Goal: Task Accomplishment & Management: Use online tool/utility

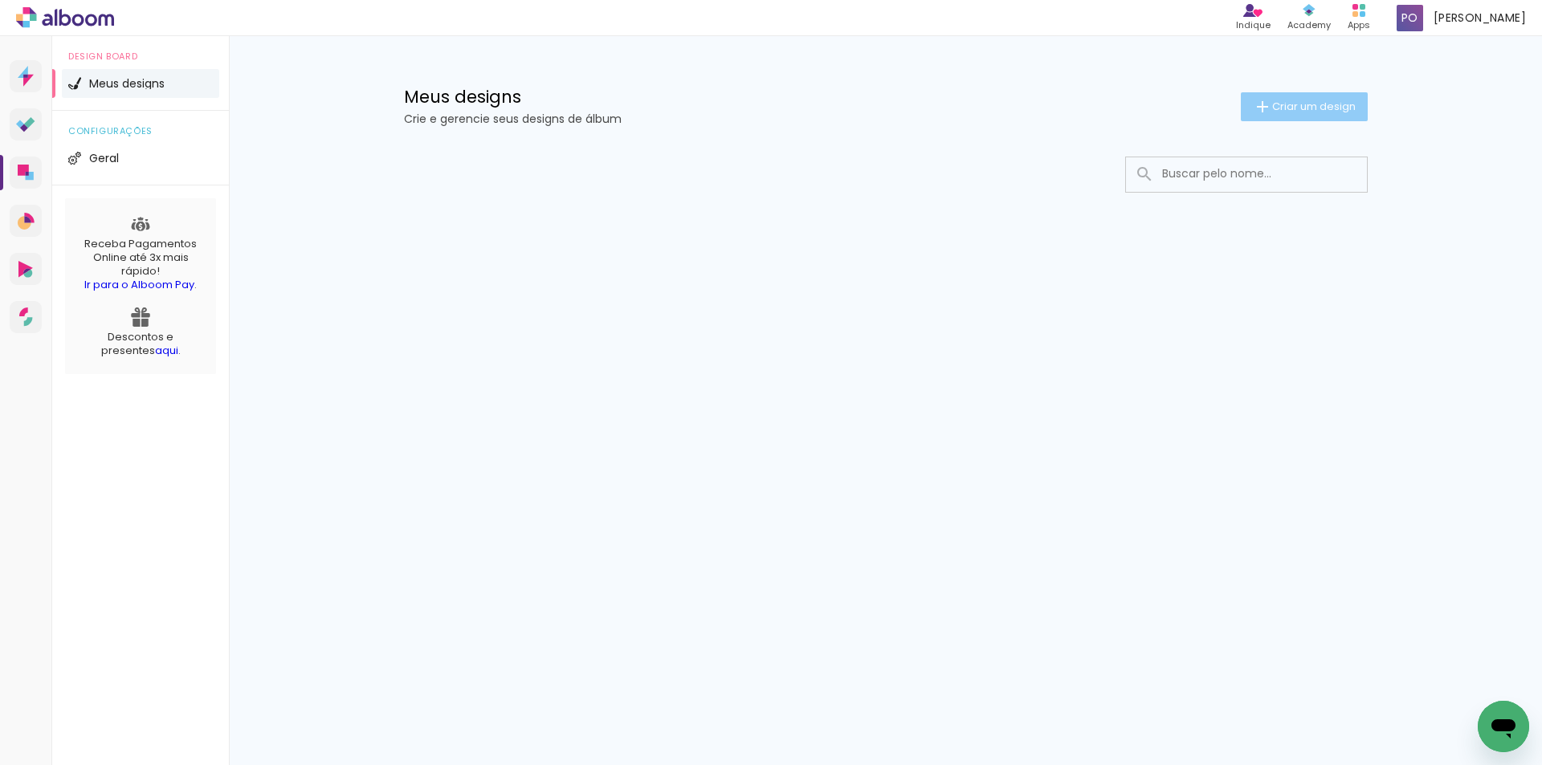
click at [1343, 107] on span "Criar um design" at bounding box center [1314, 106] width 84 height 10
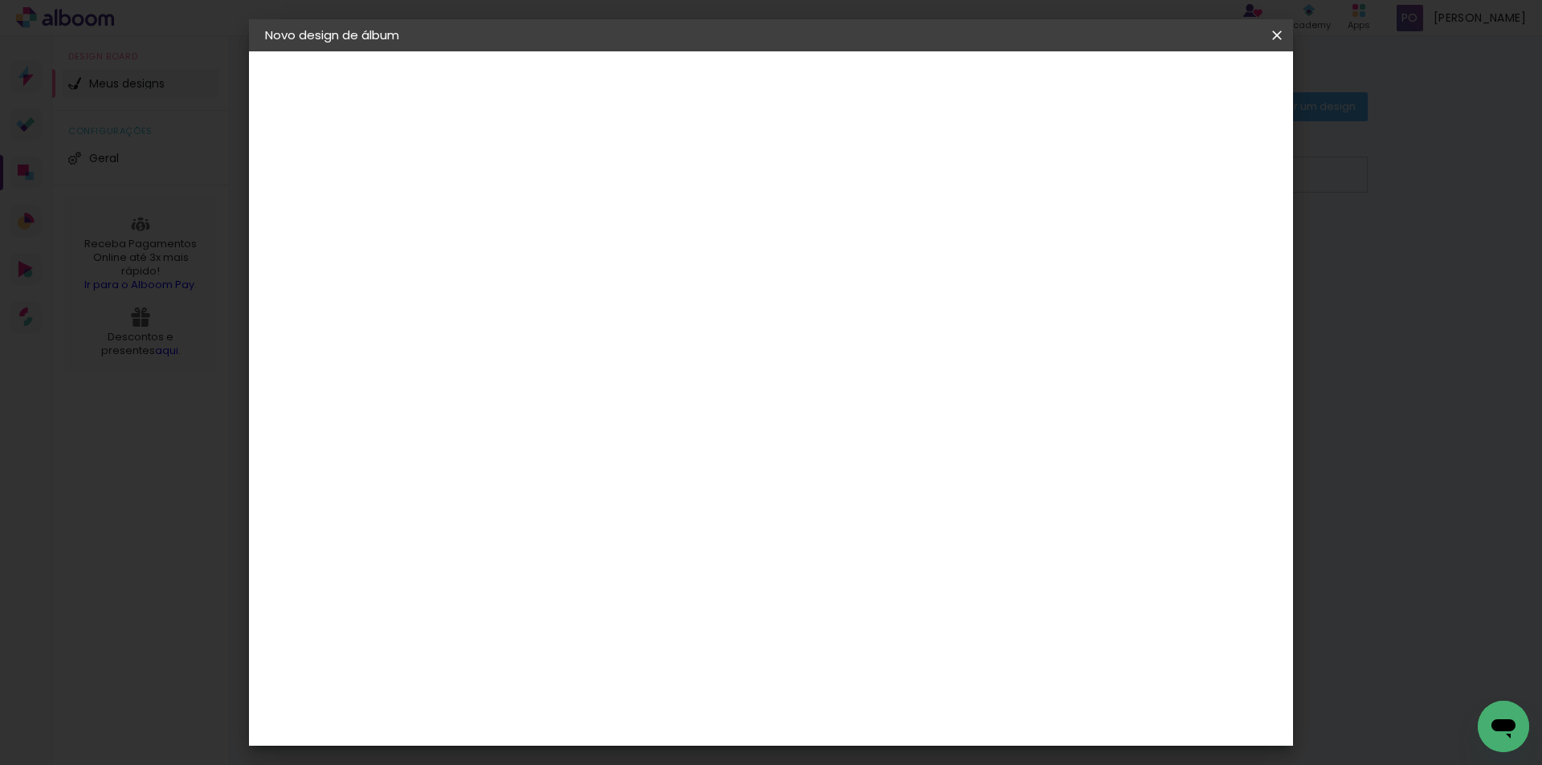
click at [528, 223] on input at bounding box center [528, 215] width 0 height 25
type input "Marcela"
type paper-input "Marcela"
click at [692, 86] on paper-button "Avançar" at bounding box center [653, 84] width 79 height 27
click at [544, 307] on input at bounding box center [568, 306] width 162 height 20
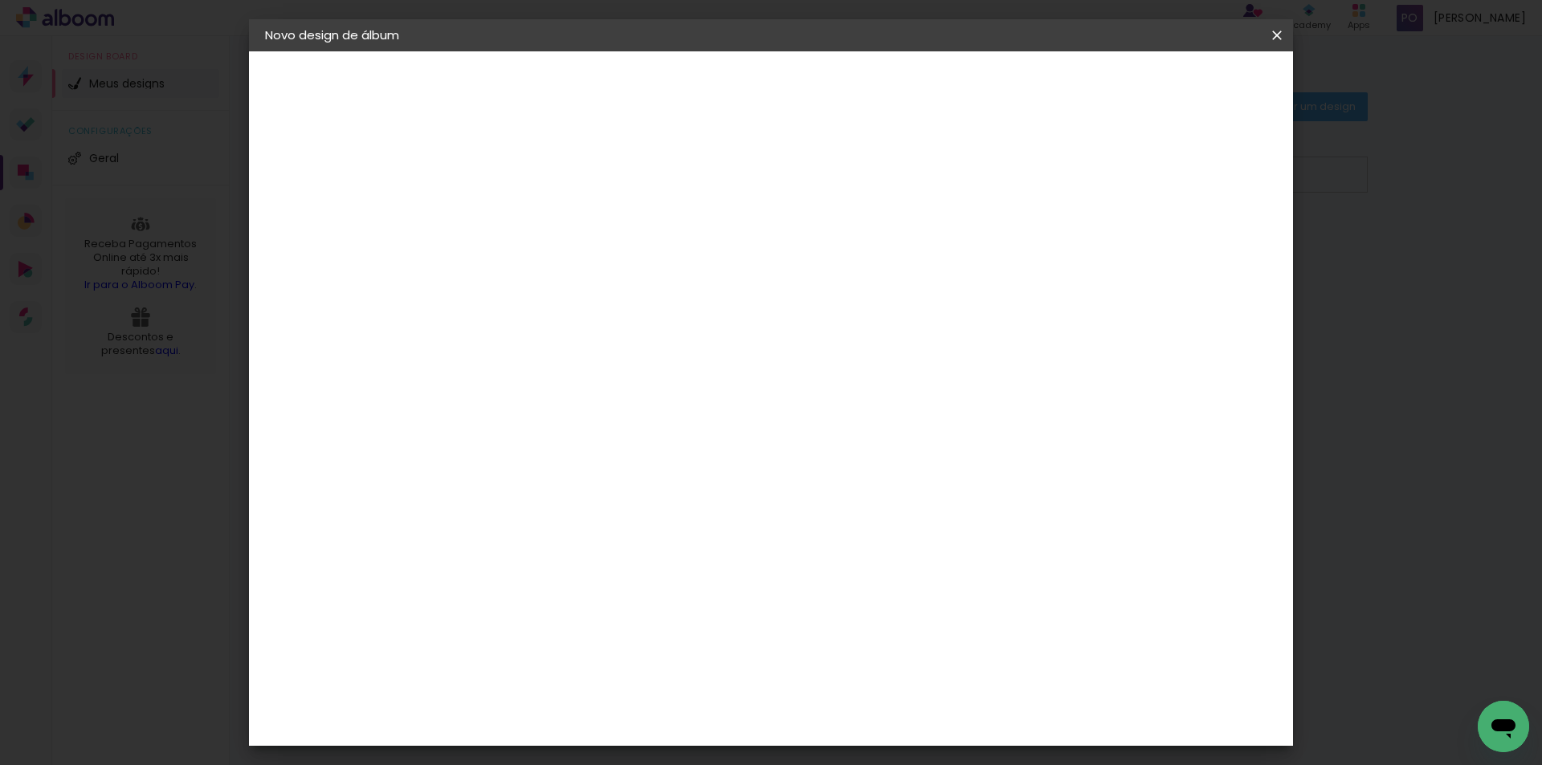
type input "deb"
type paper-input "deb"
click at [777, 337] on div "Sugerir uma encadernadora" at bounding box center [728, 335] width 100 height 26
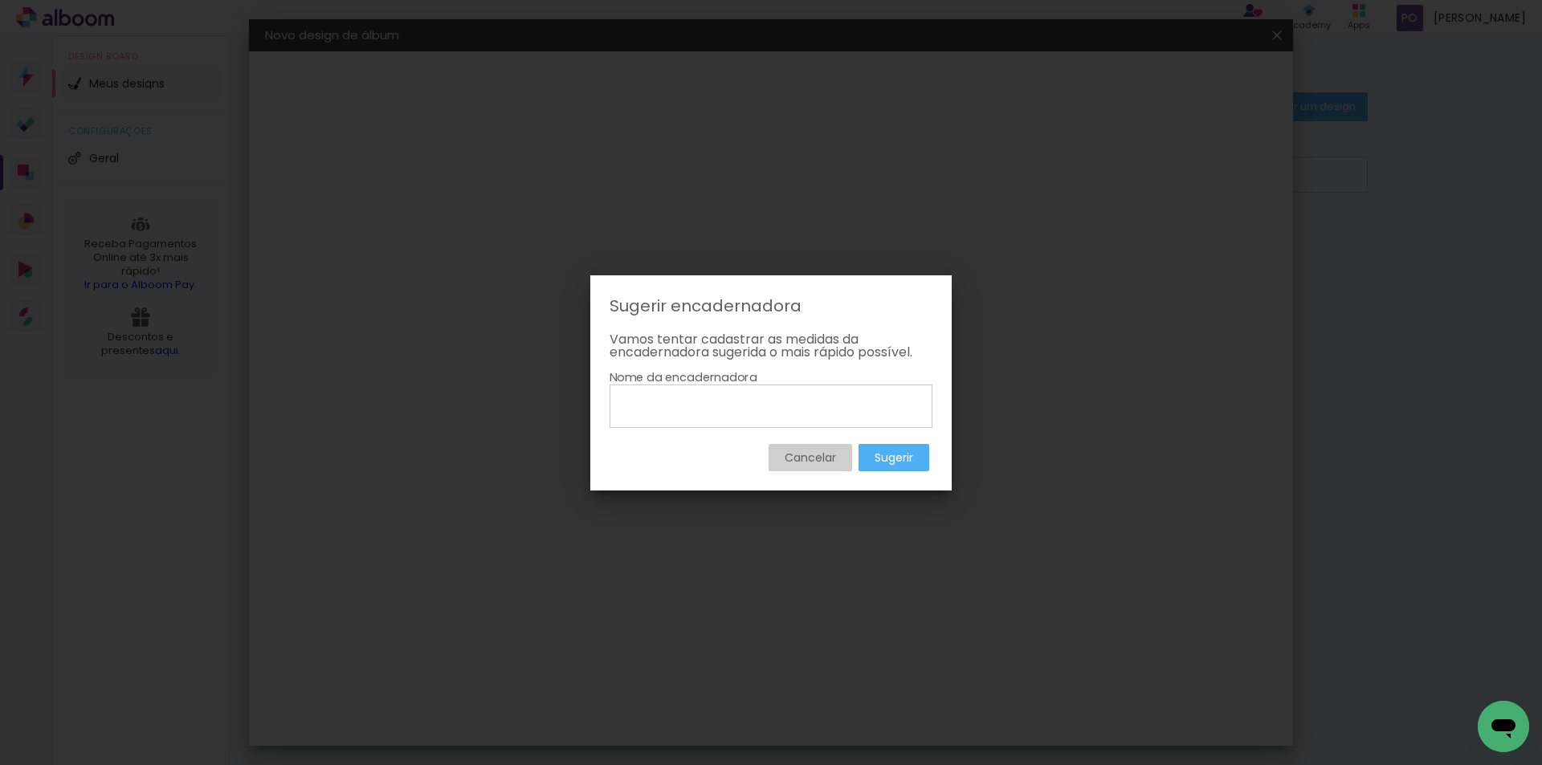
click at [753, 406] on input at bounding box center [771, 405] width 312 height 27
type input "Debia"
type paper-input "Debia"
click at [776, 457] on paper-button "Cancelar" at bounding box center [811, 457] width 84 height 27
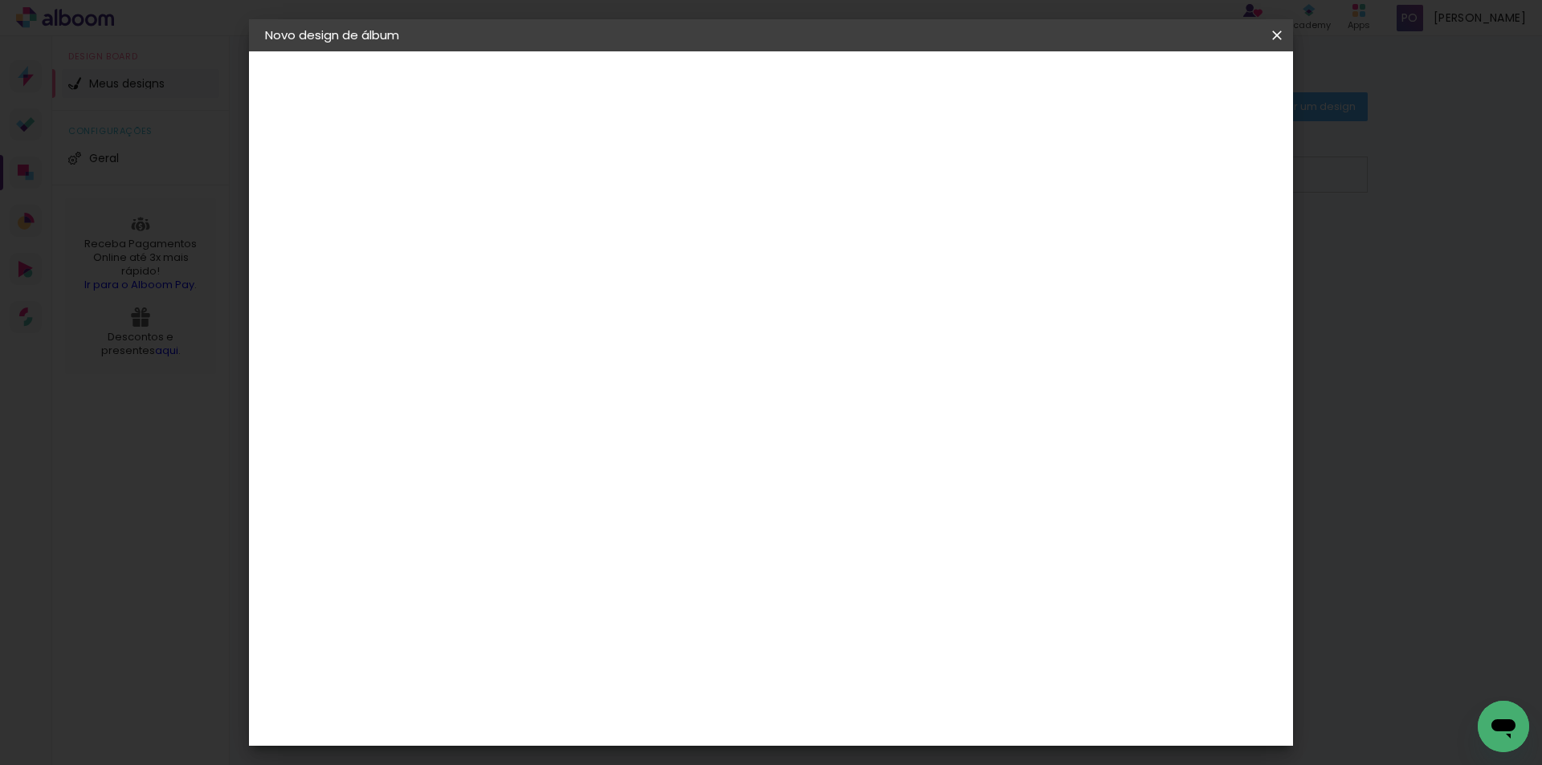
click at [545, 275] on paper-input-container "deb" at bounding box center [552, 257] width 141 height 36
click at [566, 309] on input "deb" at bounding box center [552, 306] width 130 height 20
type input "d"
type paper-input "d"
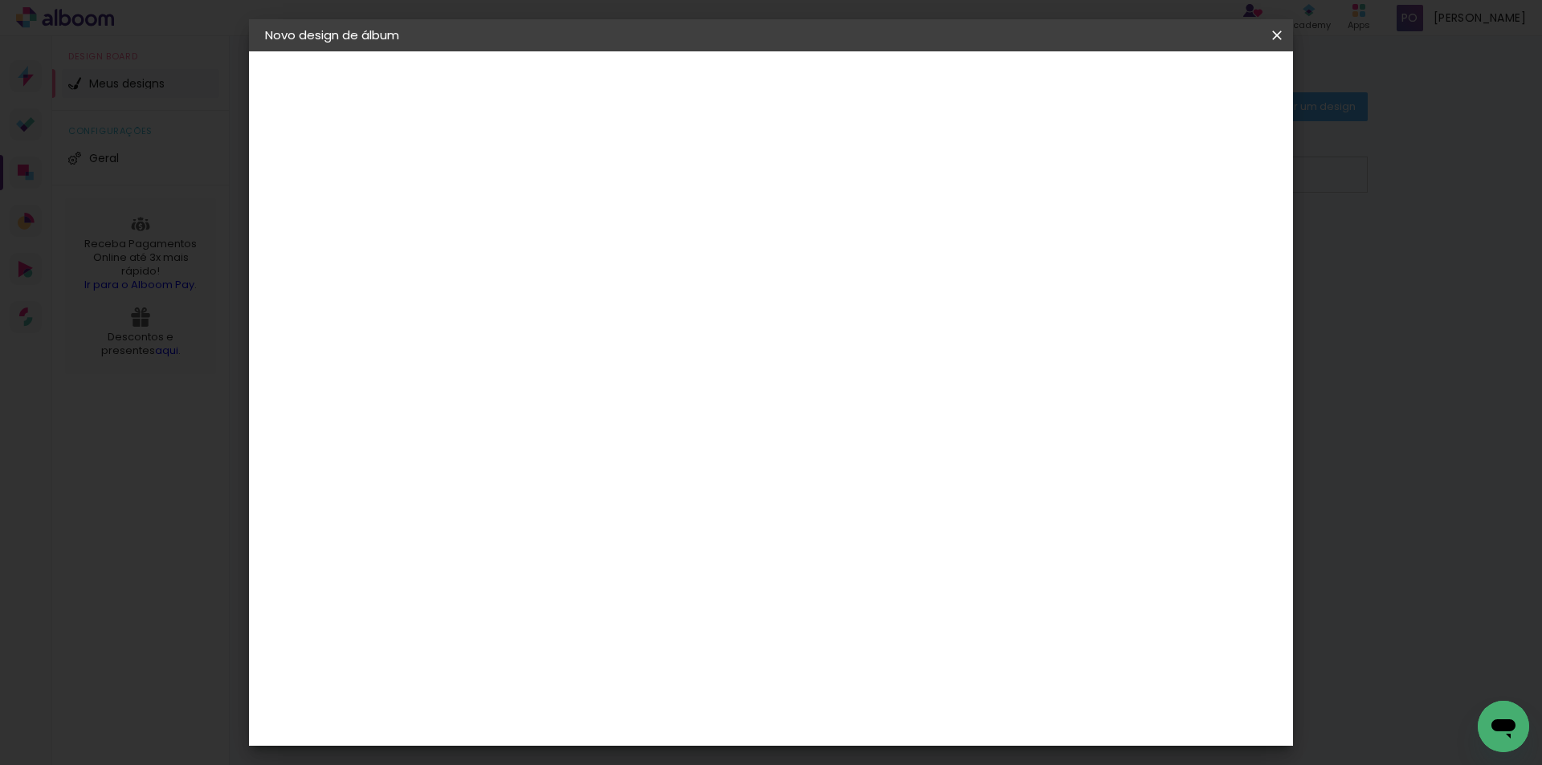
click at [785, 332] on div "Sugerir uma encadernadora" at bounding box center [736, 335] width 100 height 26
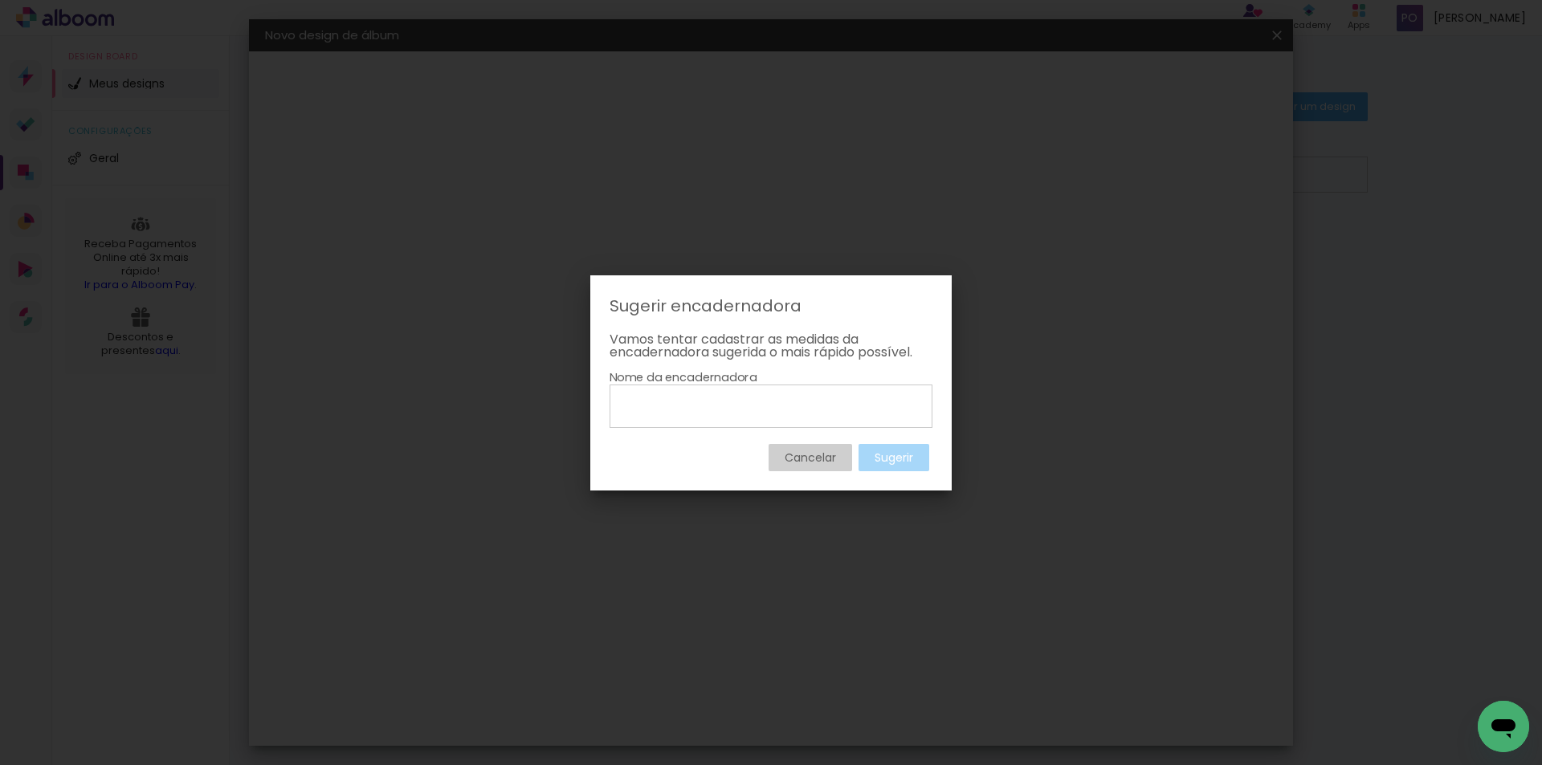
click at [734, 399] on input at bounding box center [771, 405] width 312 height 27
type input "Debiasi Pro"
type paper-input "Debiasi Pro"
click at [0, 0] on slot "Sugerir" at bounding box center [0, 0] width 0 height 0
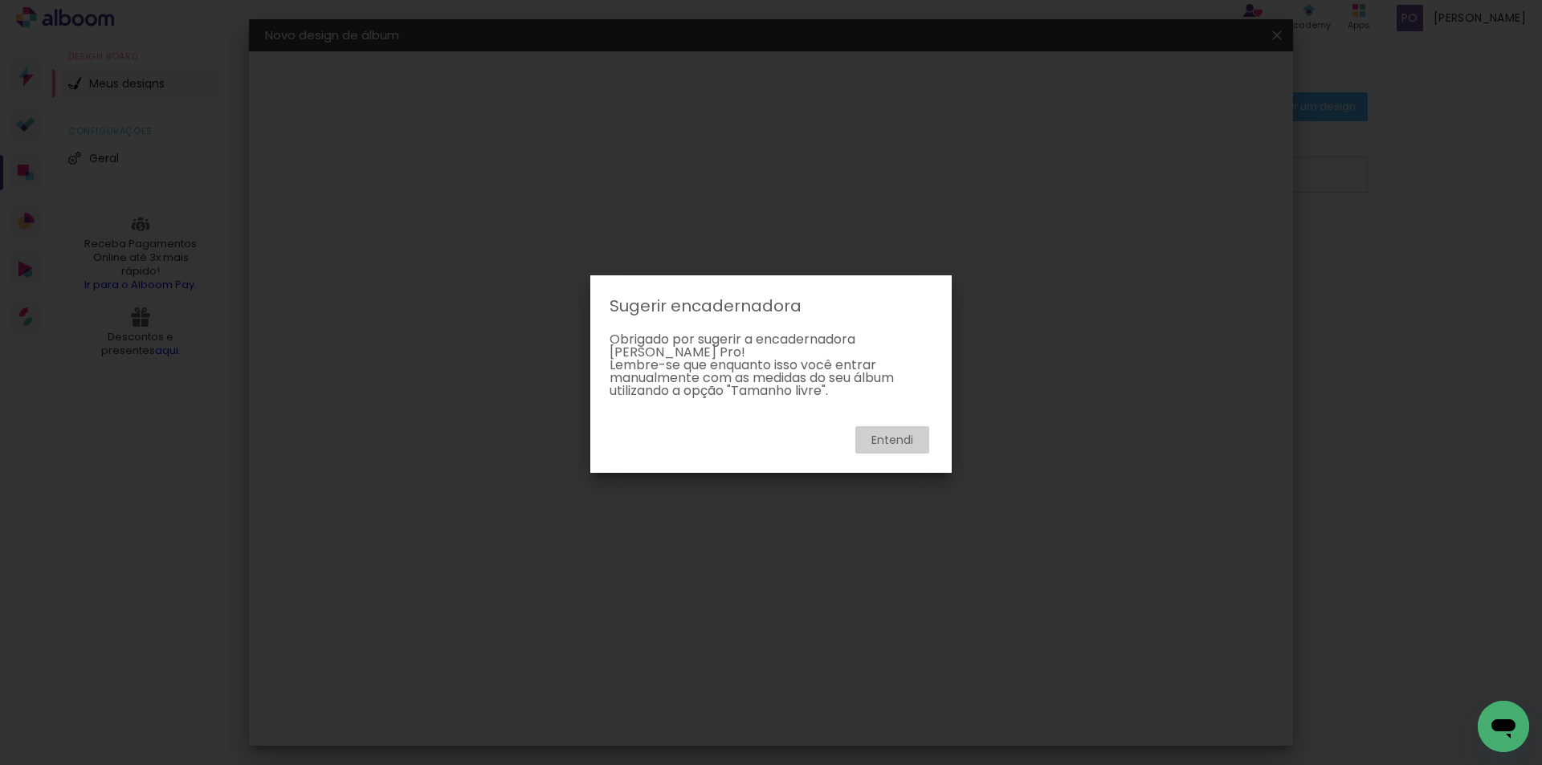
click at [0, 0] on slot "Entendi" at bounding box center [0, 0] width 0 height 0
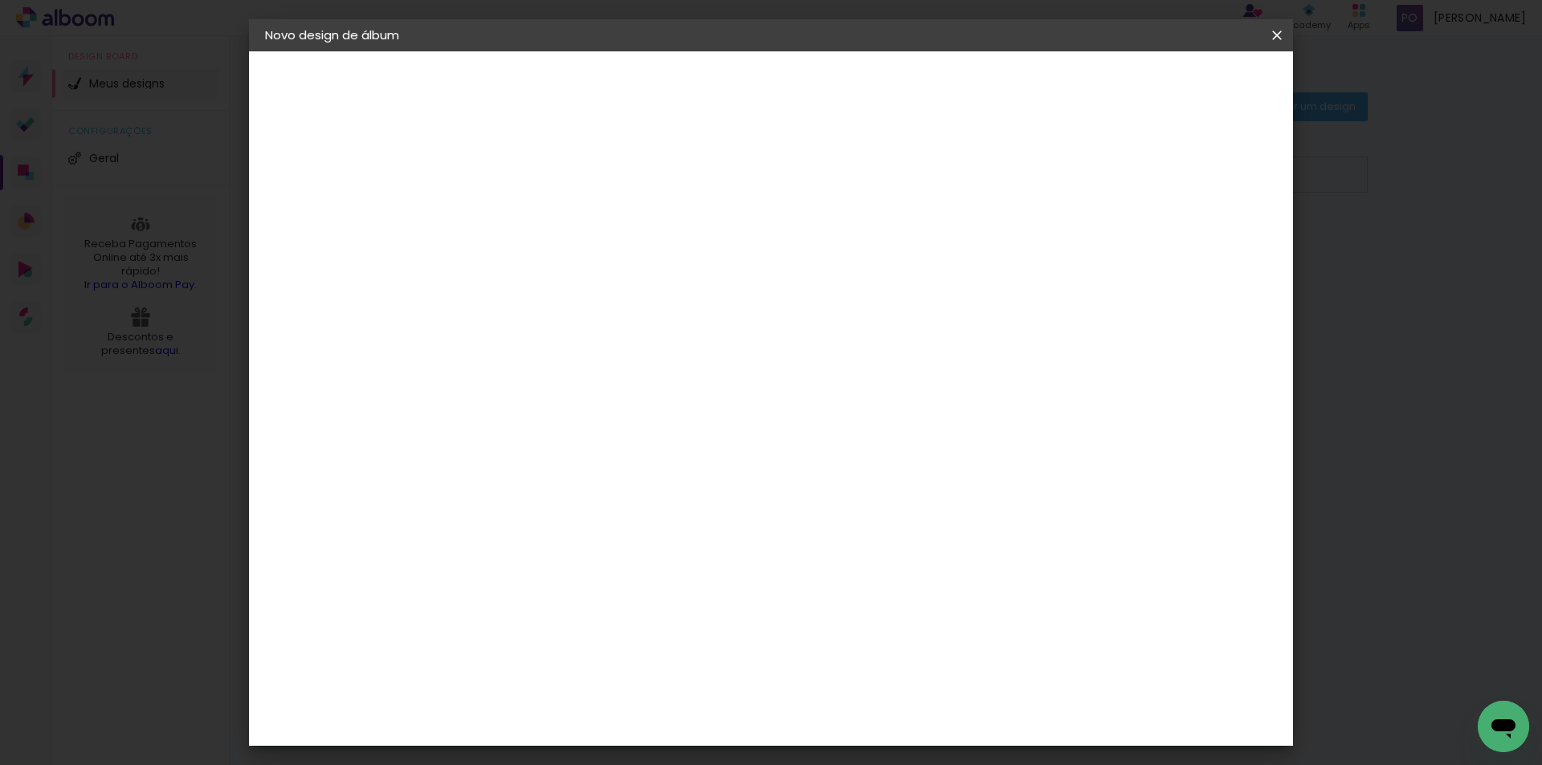
scroll to position [3684, 0]
click at [563, 748] on div "SóClick" at bounding box center [540, 754] width 46 height 13
click at [0, 0] on slot "Avançar" at bounding box center [0, 0] width 0 height 0
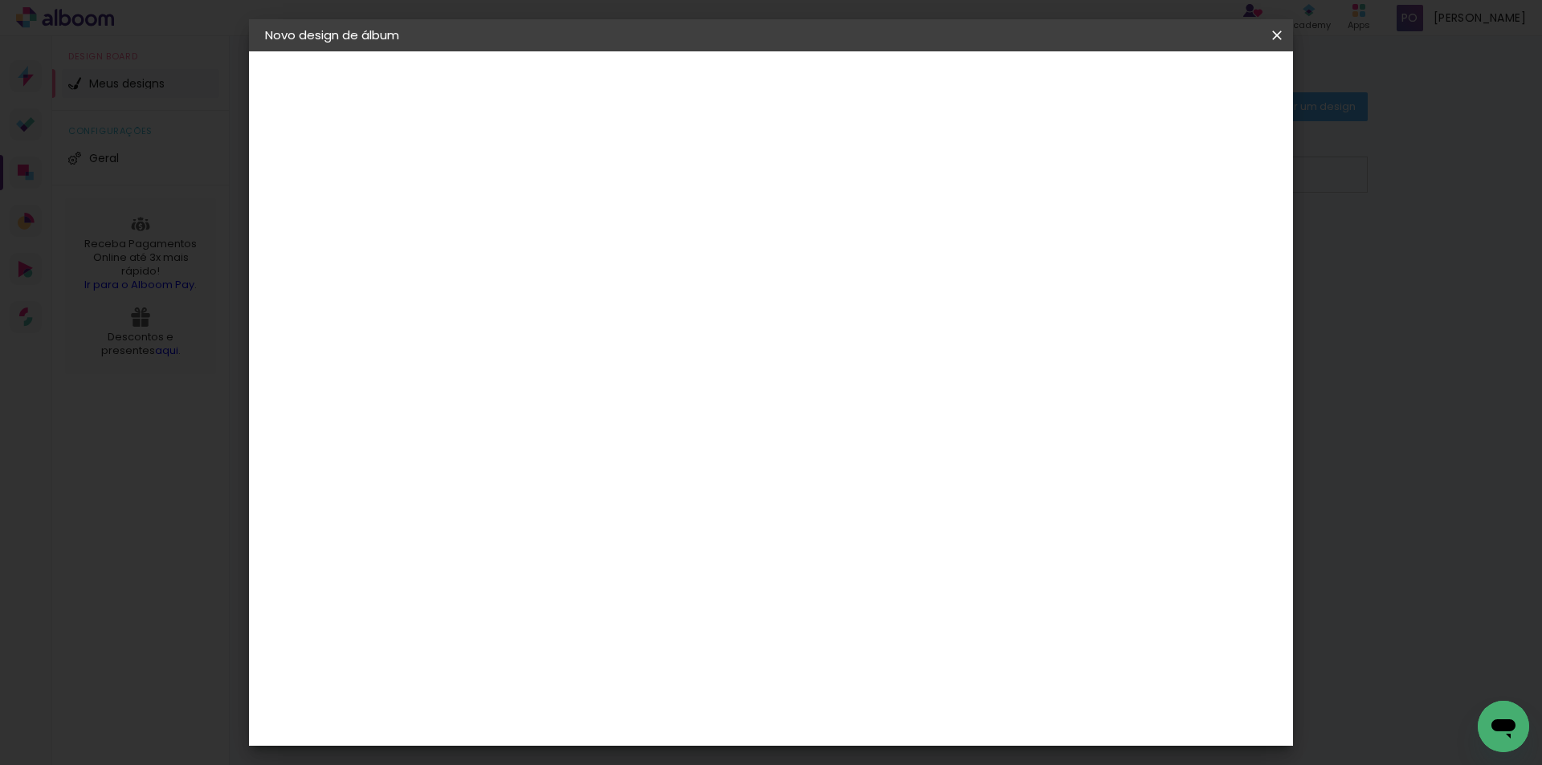
click at [0, 0] on slot "Avançar" at bounding box center [0, 0] width 0 height 0
click at [1080, 85] on span "Iniciar design" at bounding box center [1043, 85] width 73 height 11
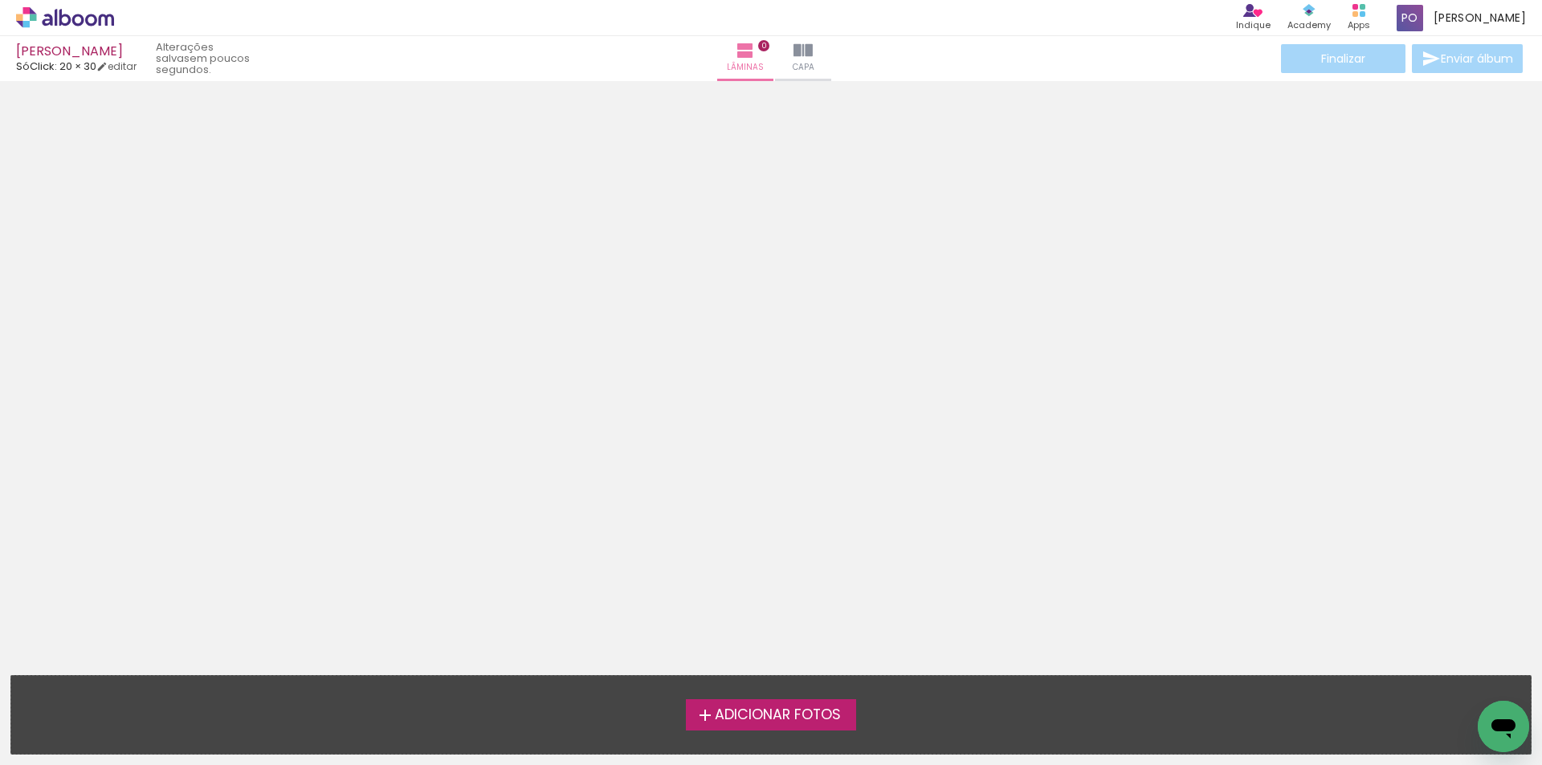
click at [798, 720] on span "Adicionar Fotos" at bounding box center [778, 715] width 126 height 14
click at [0, 0] on input "file" at bounding box center [0, 0] width 0 height 0
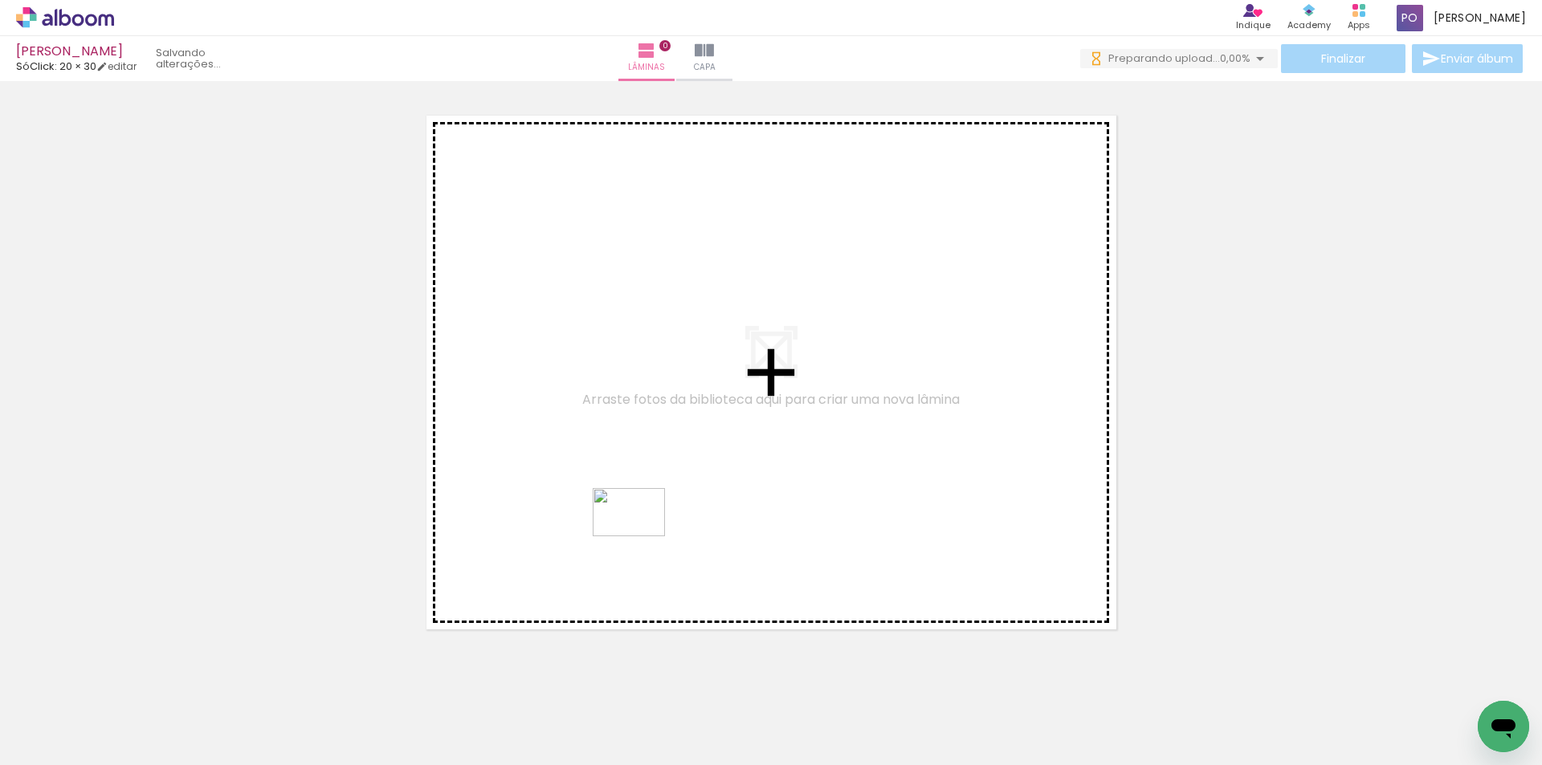
drag, startPoint x: 610, startPoint y: 699, endPoint x: 641, endPoint y: 536, distance: 165.1
click at [641, 536] on quentale-workspace at bounding box center [771, 382] width 1542 height 765
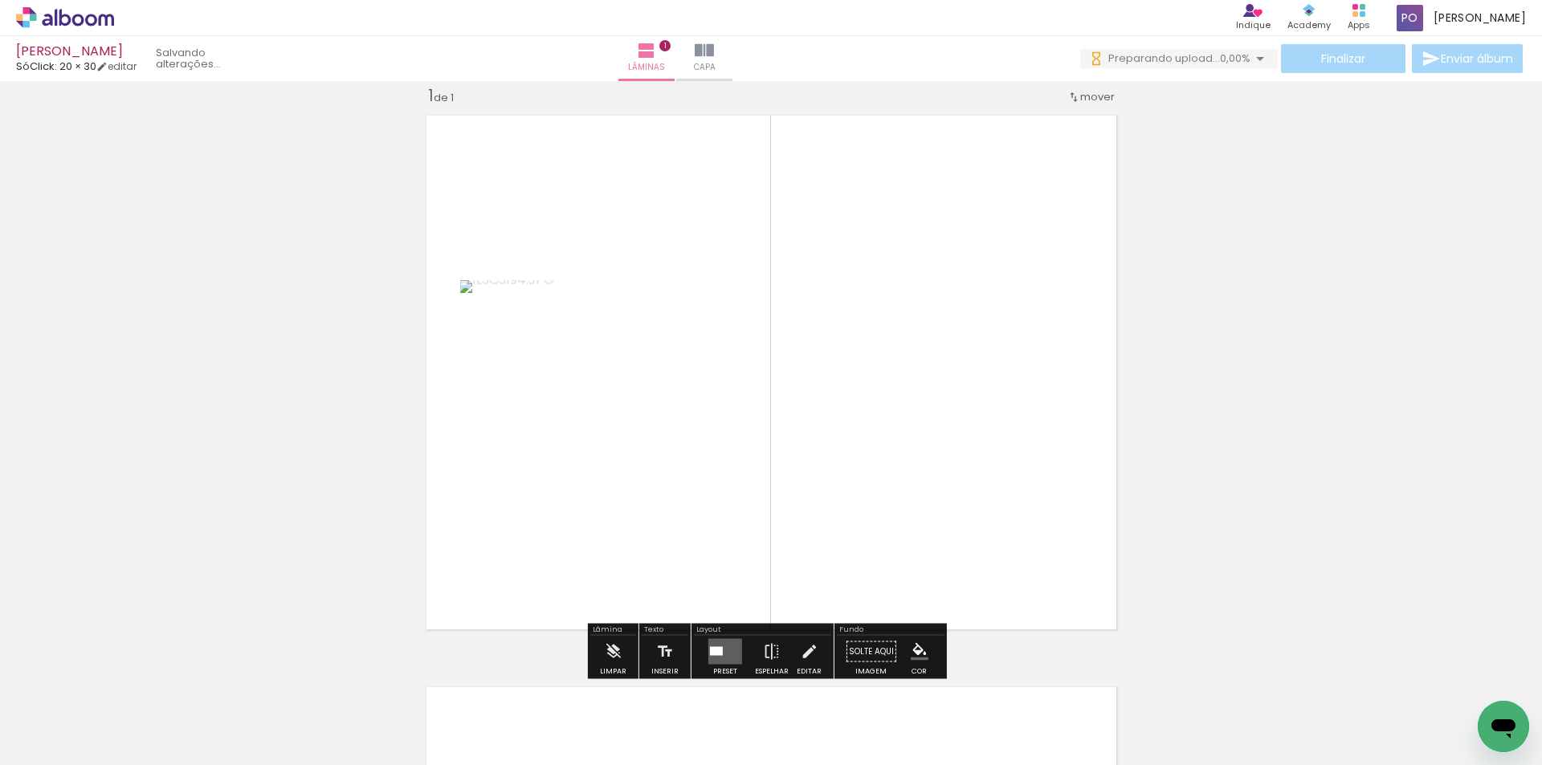
click at [777, 150] on quentale-layouter at bounding box center [772, 373] width 708 height 532
click at [610, 342] on paper-item at bounding box center [623, 346] width 29 height 11
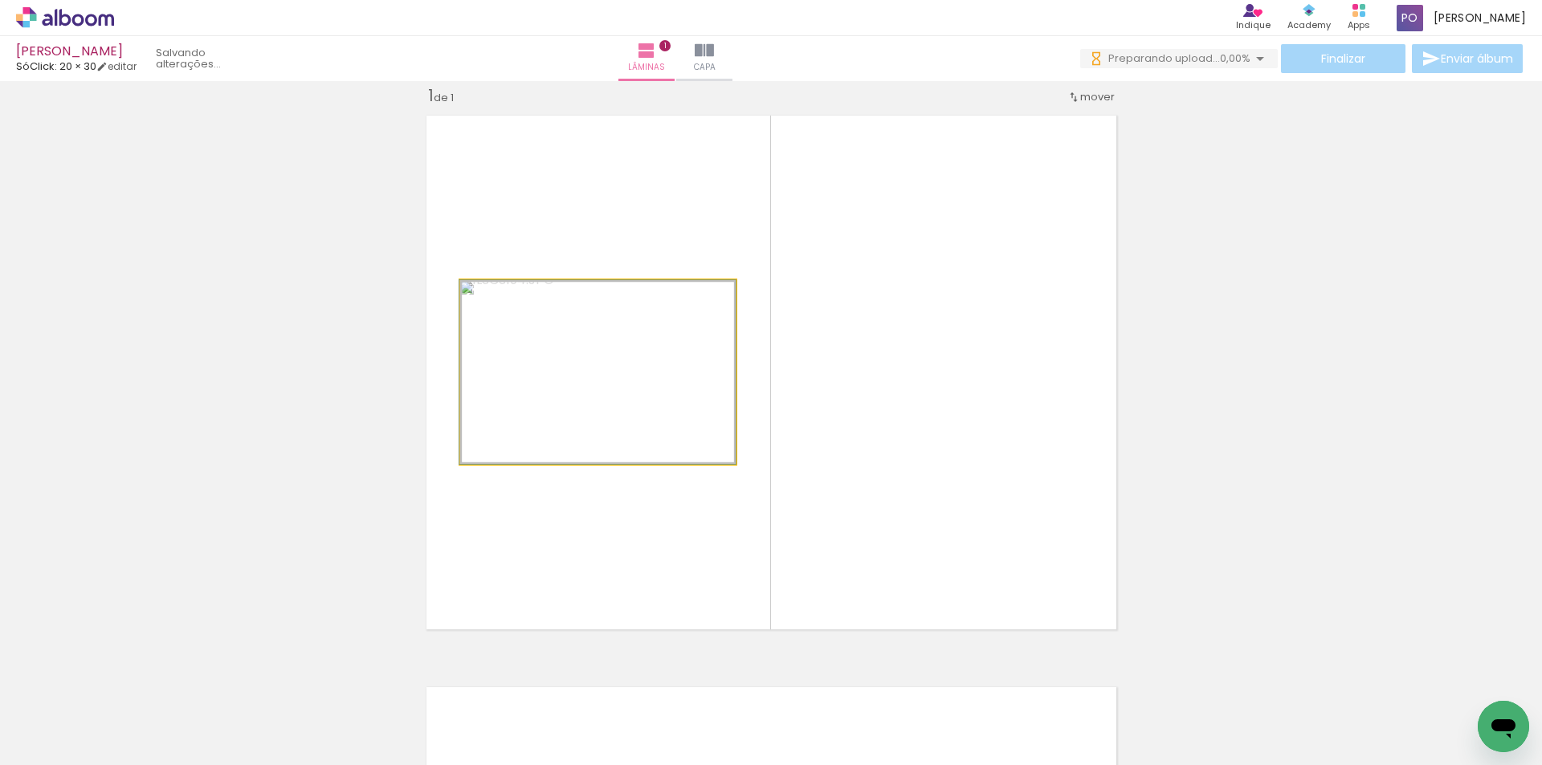
click at [631, 365] on quentale-photo at bounding box center [597, 372] width 275 height 184
click at [680, 430] on quentale-photo at bounding box center [597, 372] width 275 height 184
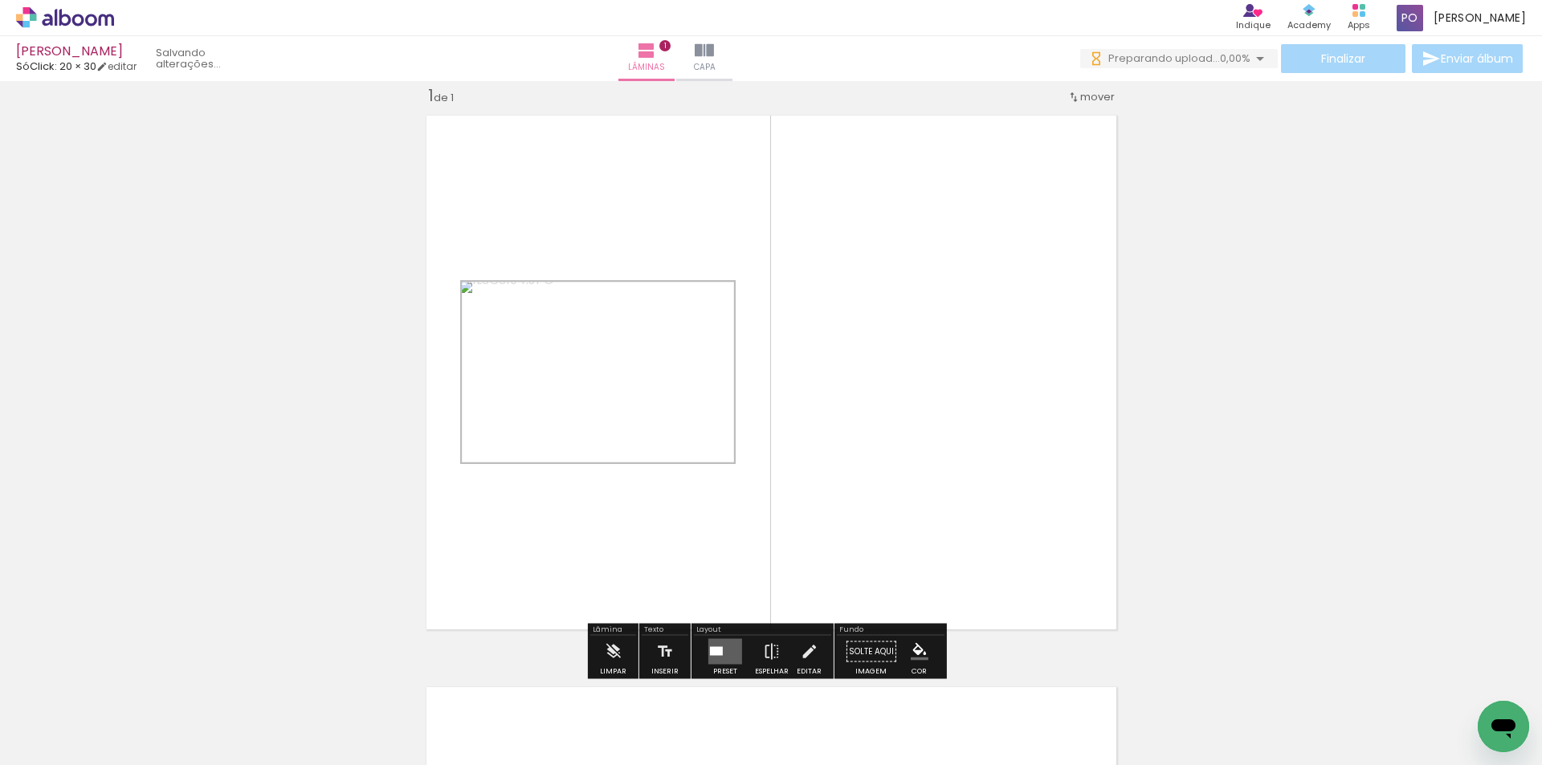
click at [679, 429] on quentale-photo at bounding box center [597, 372] width 275 height 184
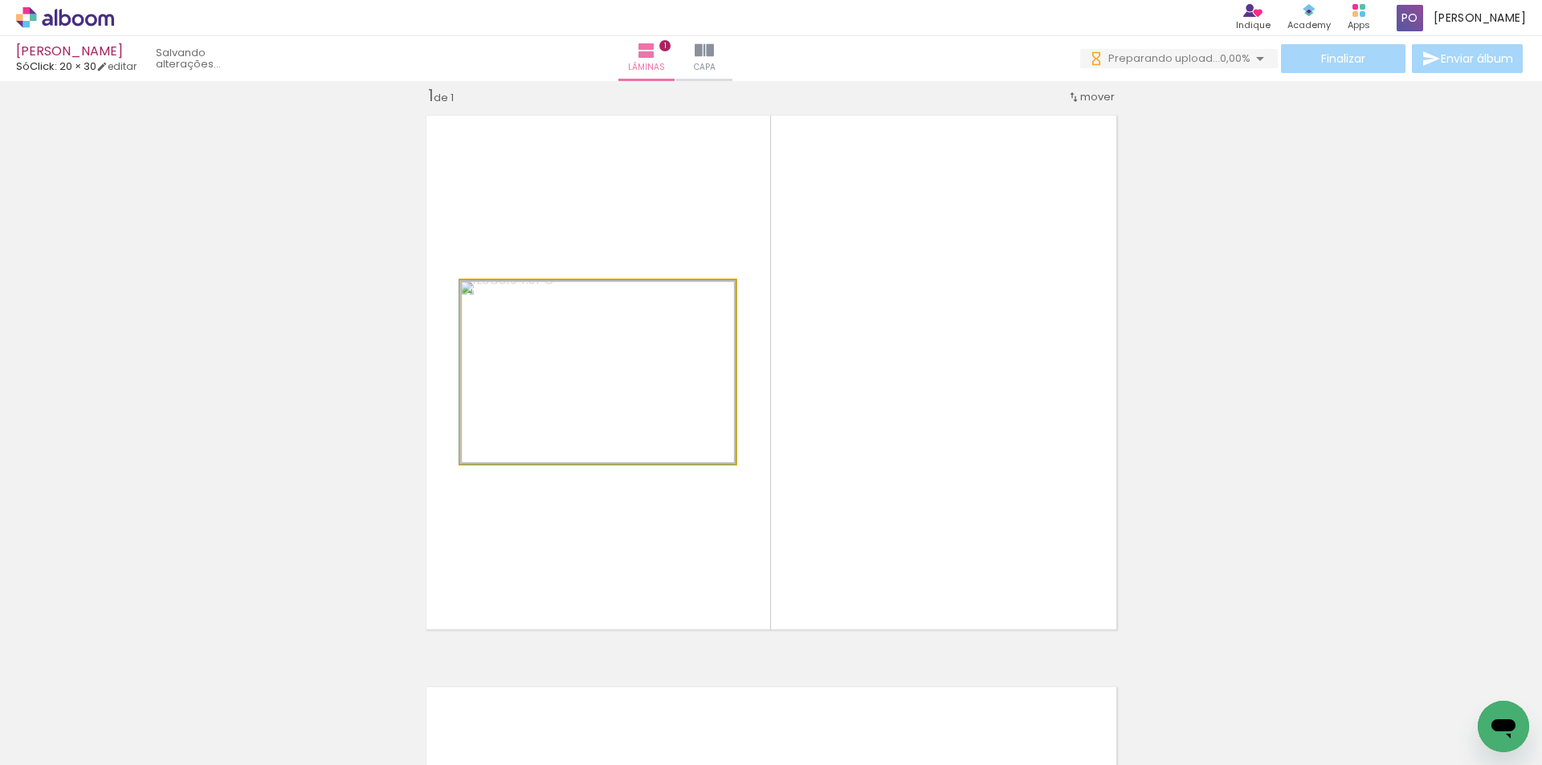
click at [679, 429] on quentale-photo at bounding box center [597, 372] width 275 height 184
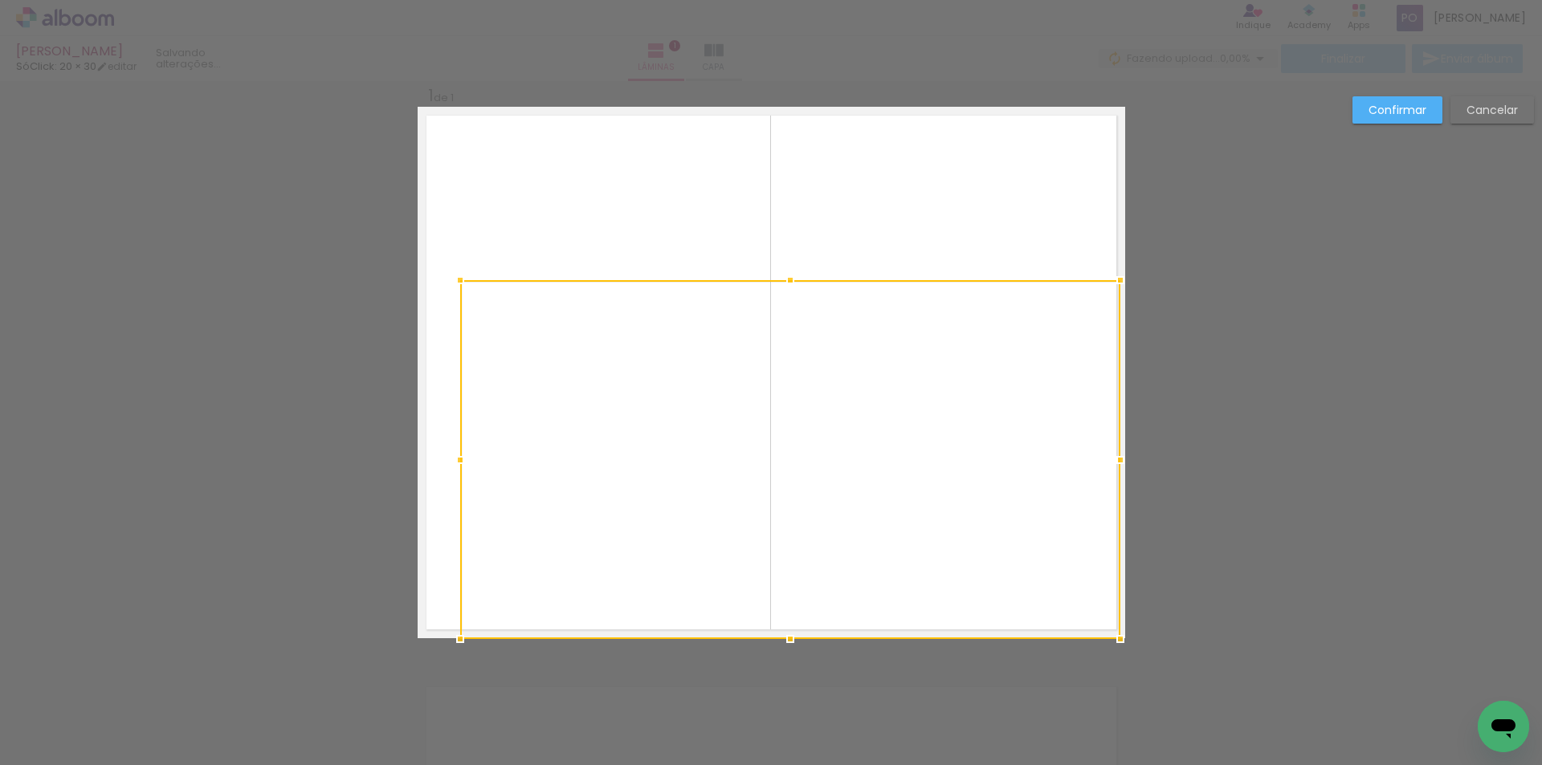
drag, startPoint x: 734, startPoint y: 463, endPoint x: 838, endPoint y: 485, distance: 105.8
click at [1148, 658] on div "Inserir lâmina 1 de 1 Confirmar Cancelar" at bounding box center [771, 651] width 1542 height 1182
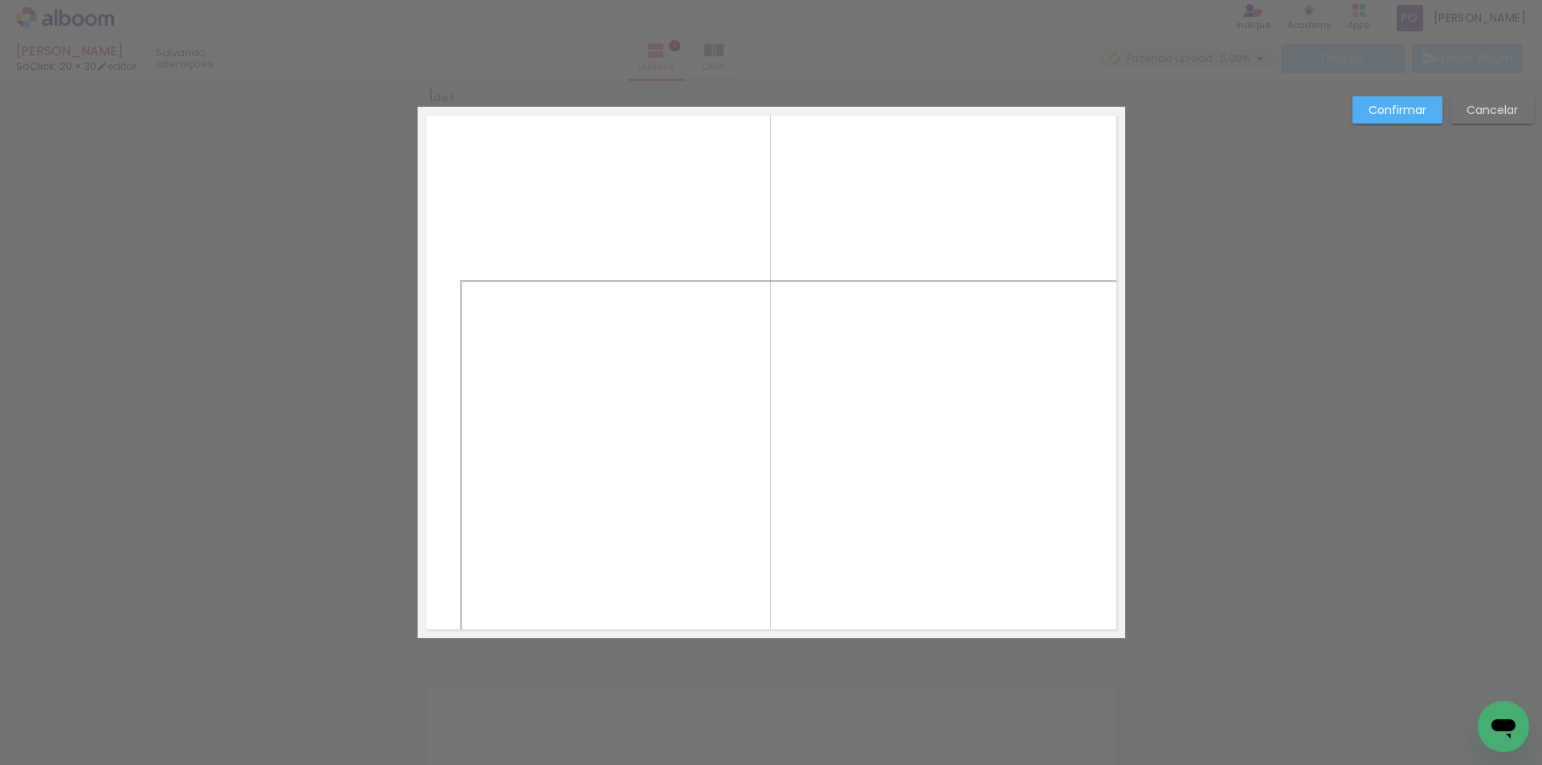
click at [466, 294] on quentale-photo at bounding box center [790, 459] width 660 height 358
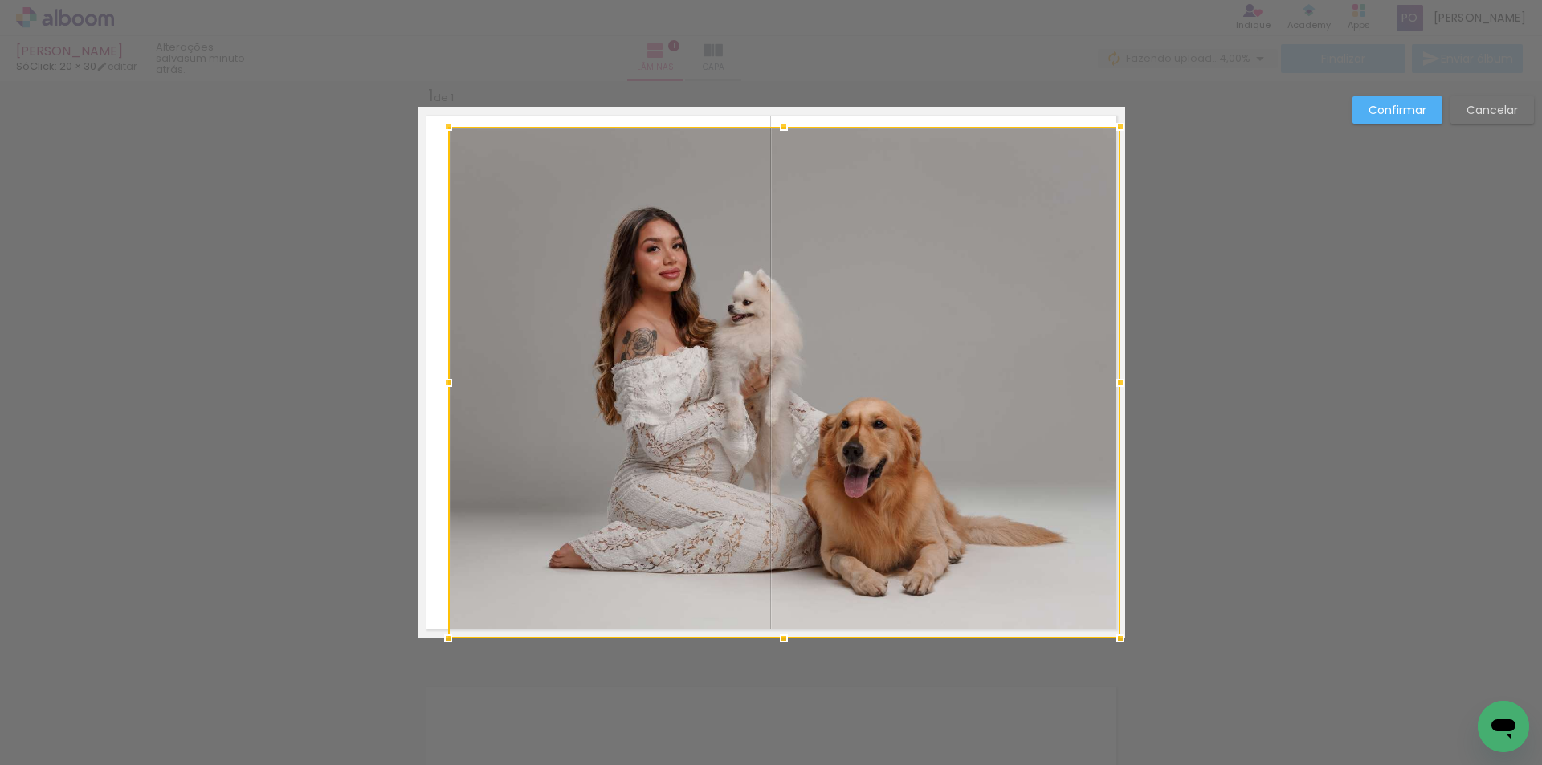
drag, startPoint x: 453, startPoint y: 279, endPoint x: 304, endPoint y: 112, distance: 224.1
click at [304, 112] on div "Inserir lâmina 1 de 1 Confirmar Cancelar" at bounding box center [771, 651] width 1542 height 1182
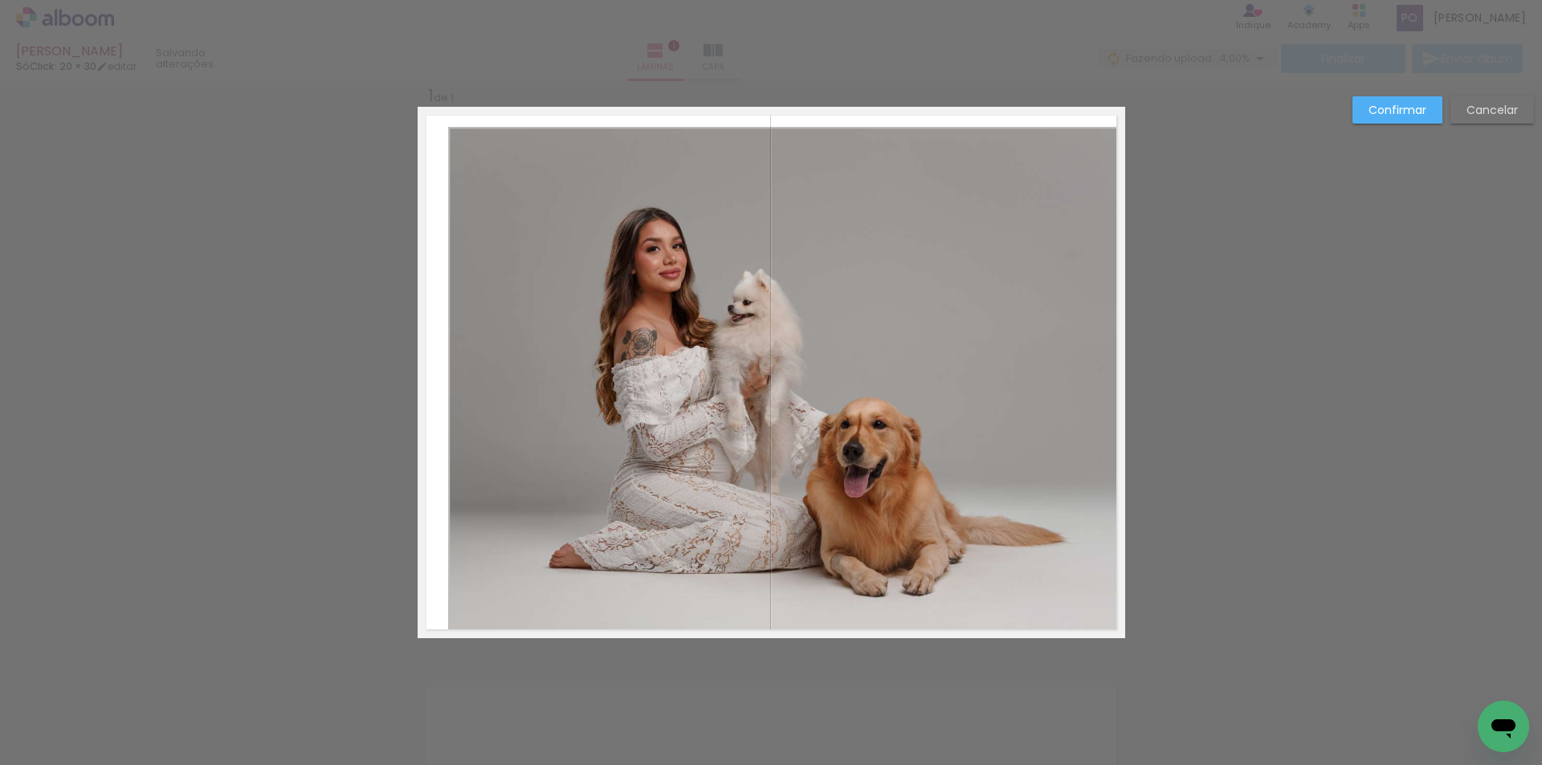
click at [477, 173] on quentale-photo at bounding box center [784, 383] width 672 height 512
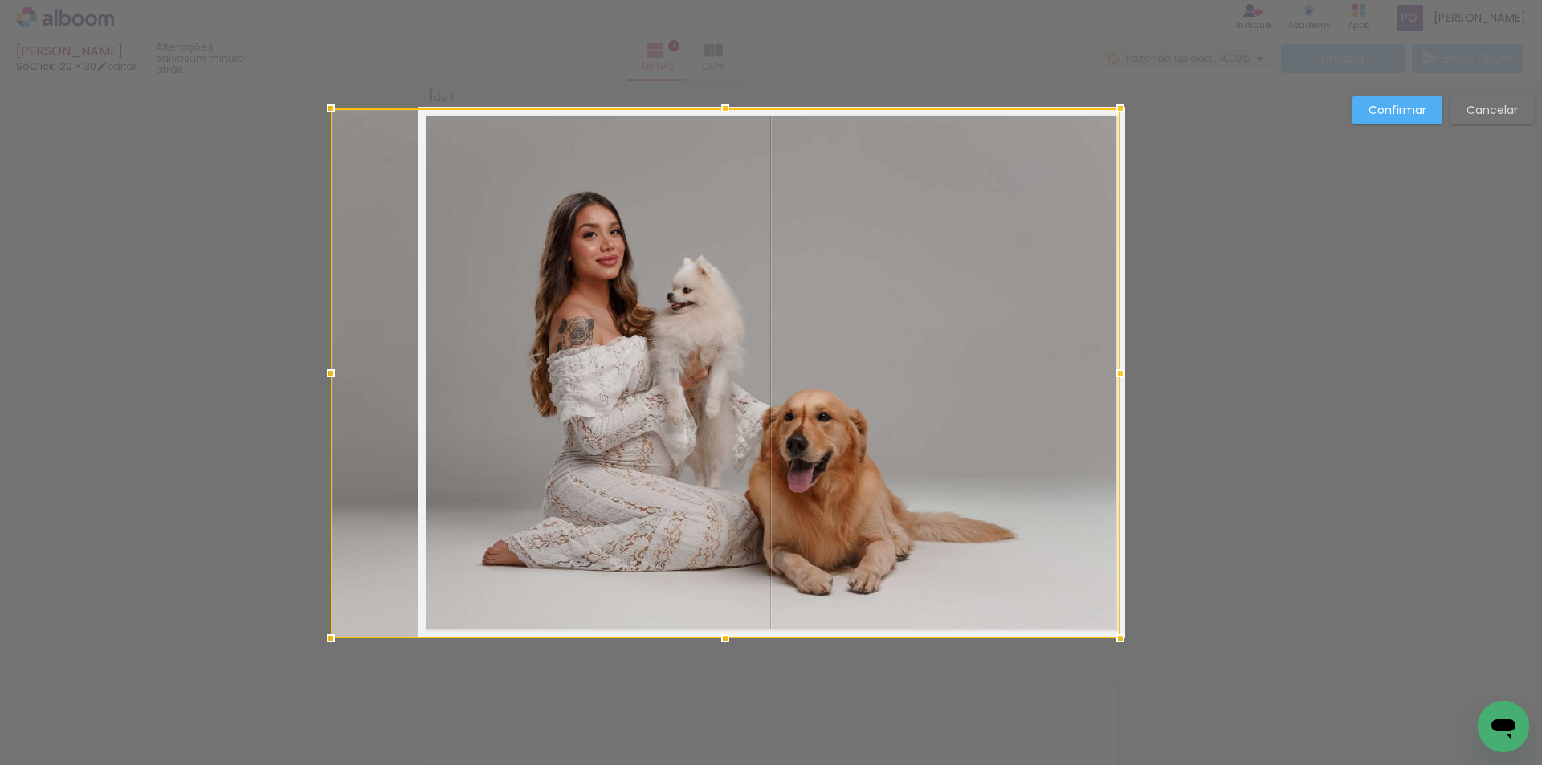
drag, startPoint x: 444, startPoint y: 131, endPoint x: 433, endPoint y: 75, distance: 56.5
click at [434, 0] on div "Marcela SóClick: 20 × 30 editar um minuto atrás. Lâminas 1 Capa Finalizar Envia…" at bounding box center [771, 0] width 1542 height 0
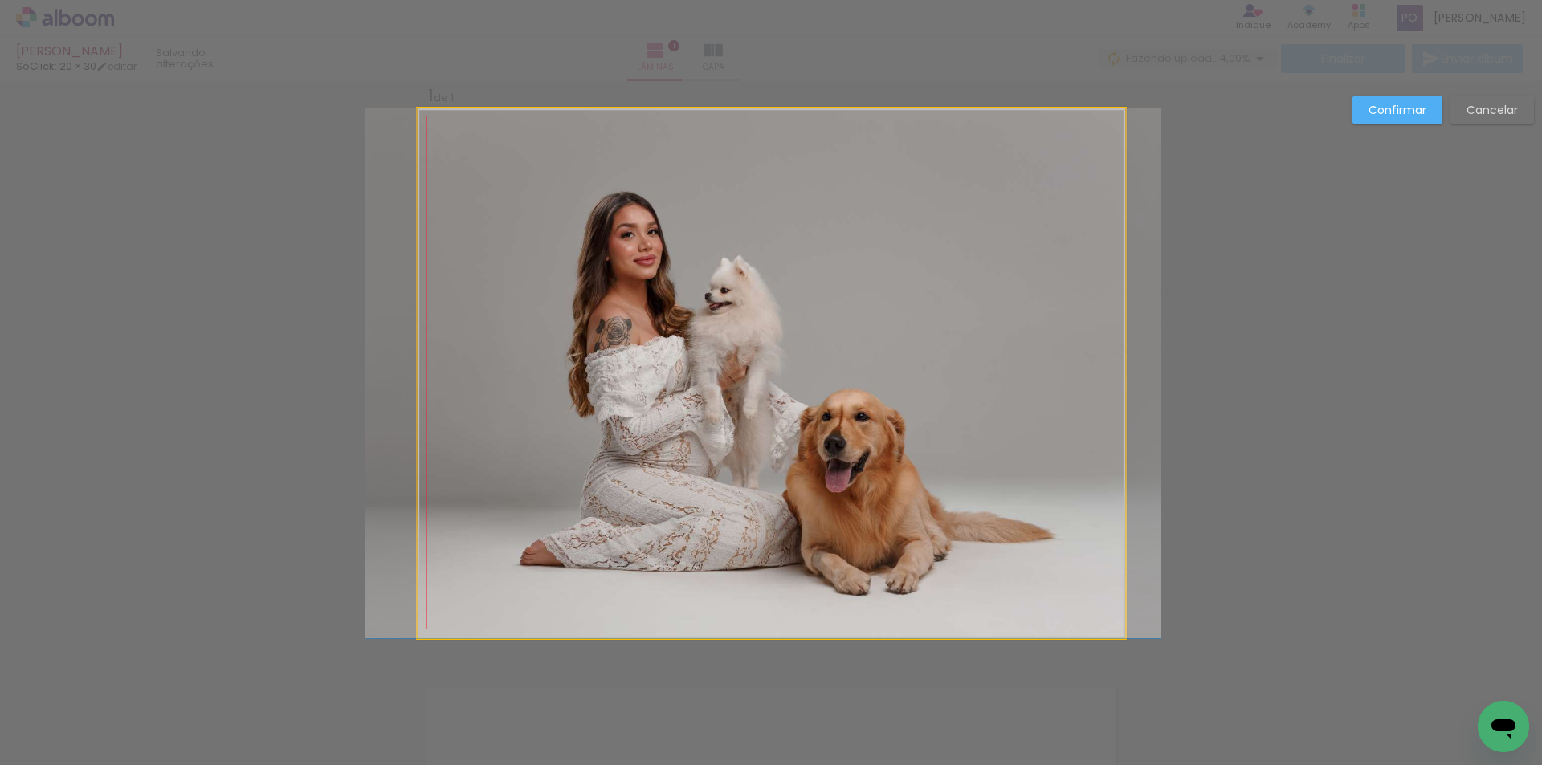
drag, startPoint x: 624, startPoint y: 218, endPoint x: 616, endPoint y: 190, distance: 29.2
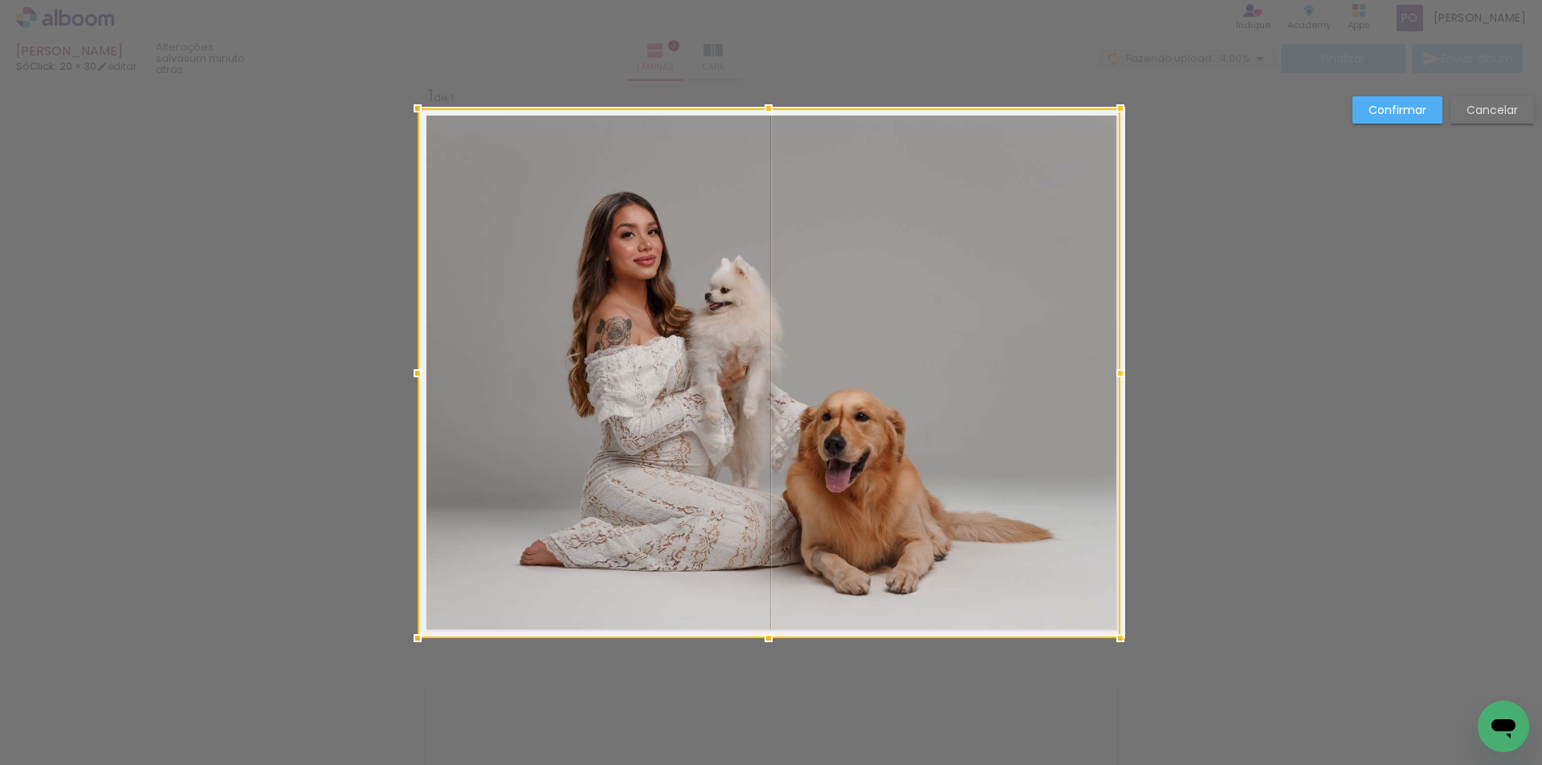
click at [0, 0] on slot "Confirmar" at bounding box center [0, 0] width 0 height 0
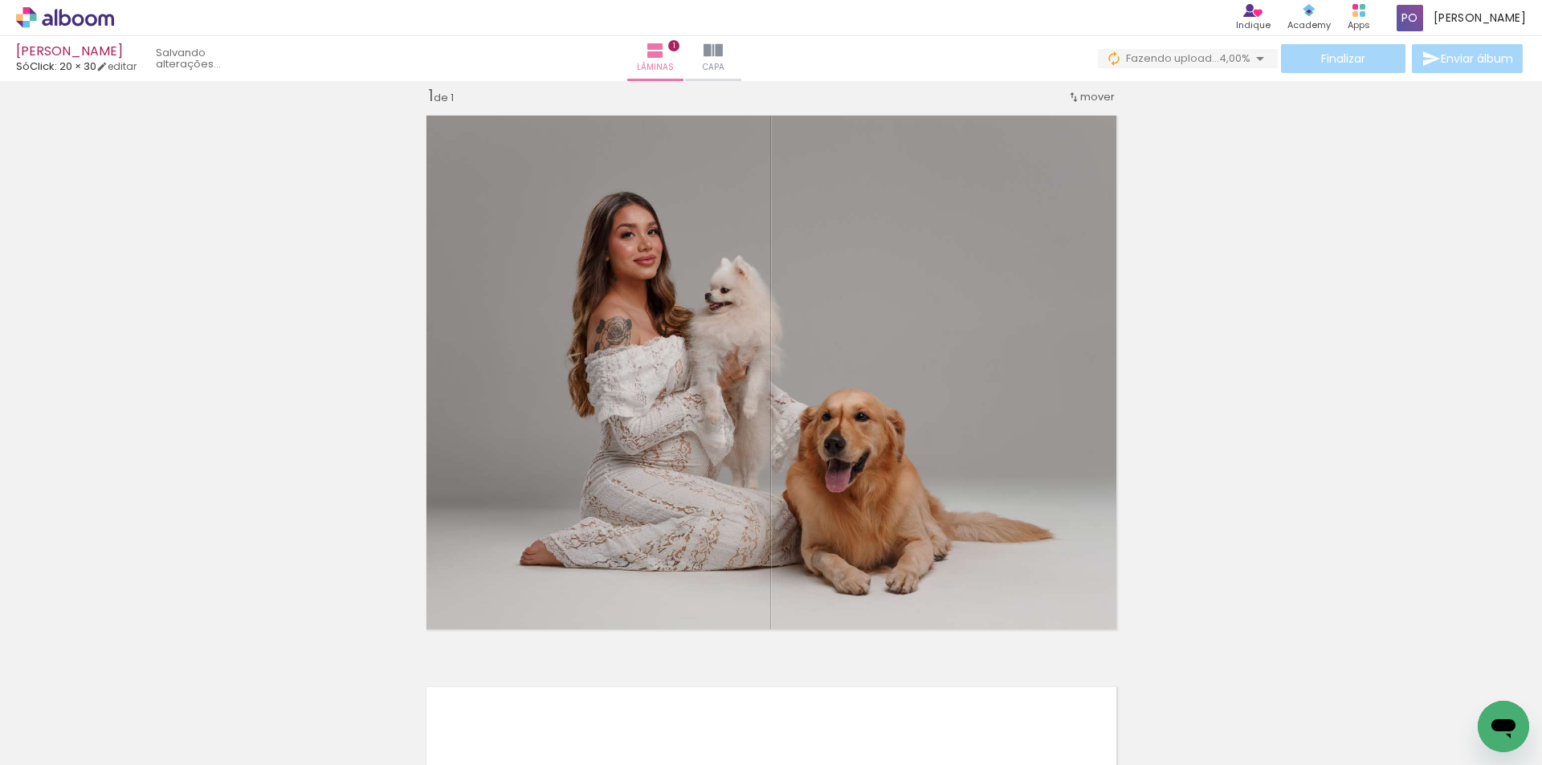
click at [1361, 145] on div "Inserir lâmina 1 de 1" at bounding box center [771, 638] width 1542 height 1144
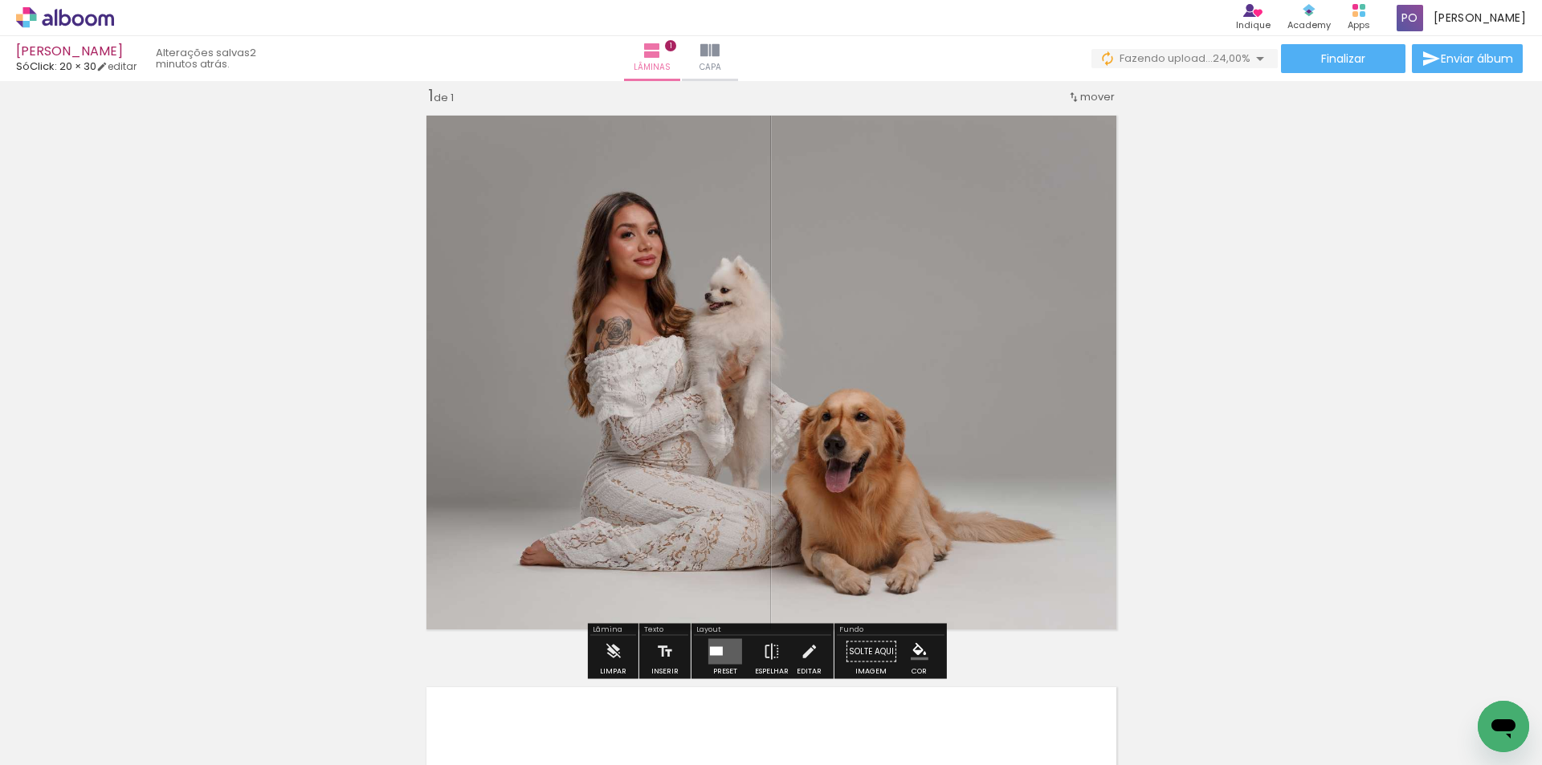
click at [1339, 463] on div "Inserir lâmina 1 de 1" at bounding box center [771, 638] width 1542 height 1144
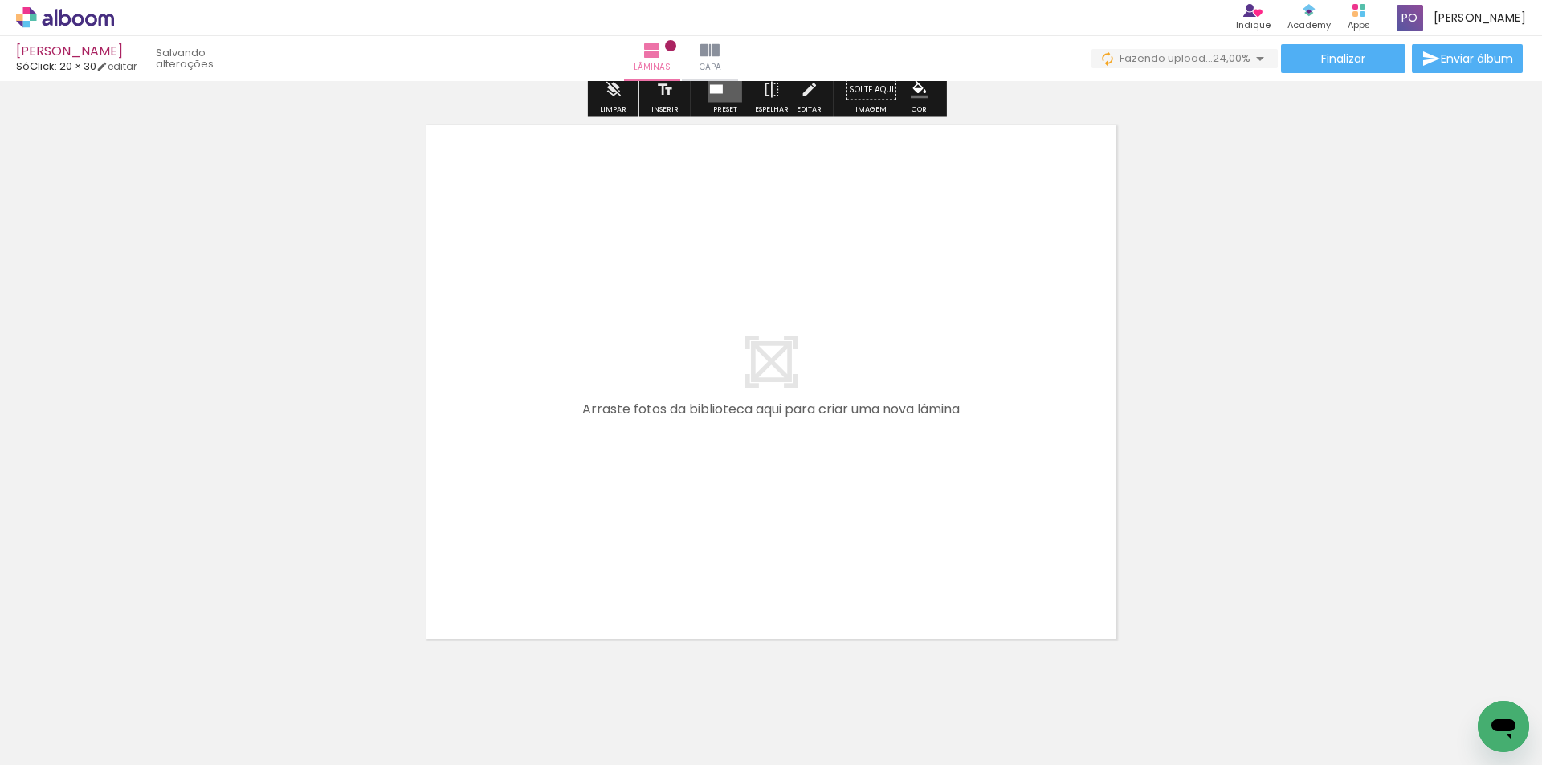
scroll to position [622, 0]
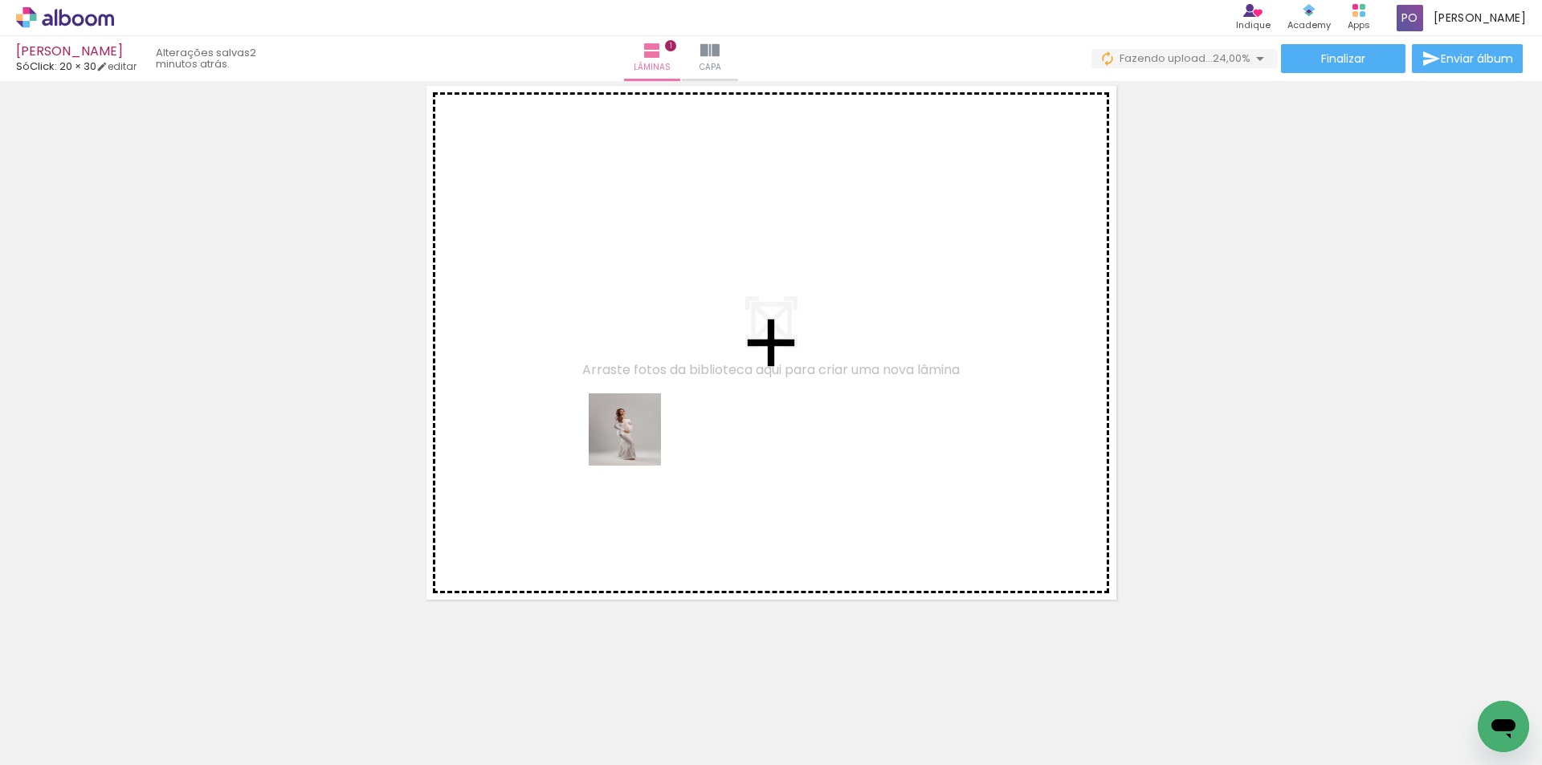
drag, startPoint x: 176, startPoint y: 732, endPoint x: 638, endPoint y: 403, distance: 566.7
click at [638, 403] on quentale-workspace at bounding box center [771, 382] width 1542 height 765
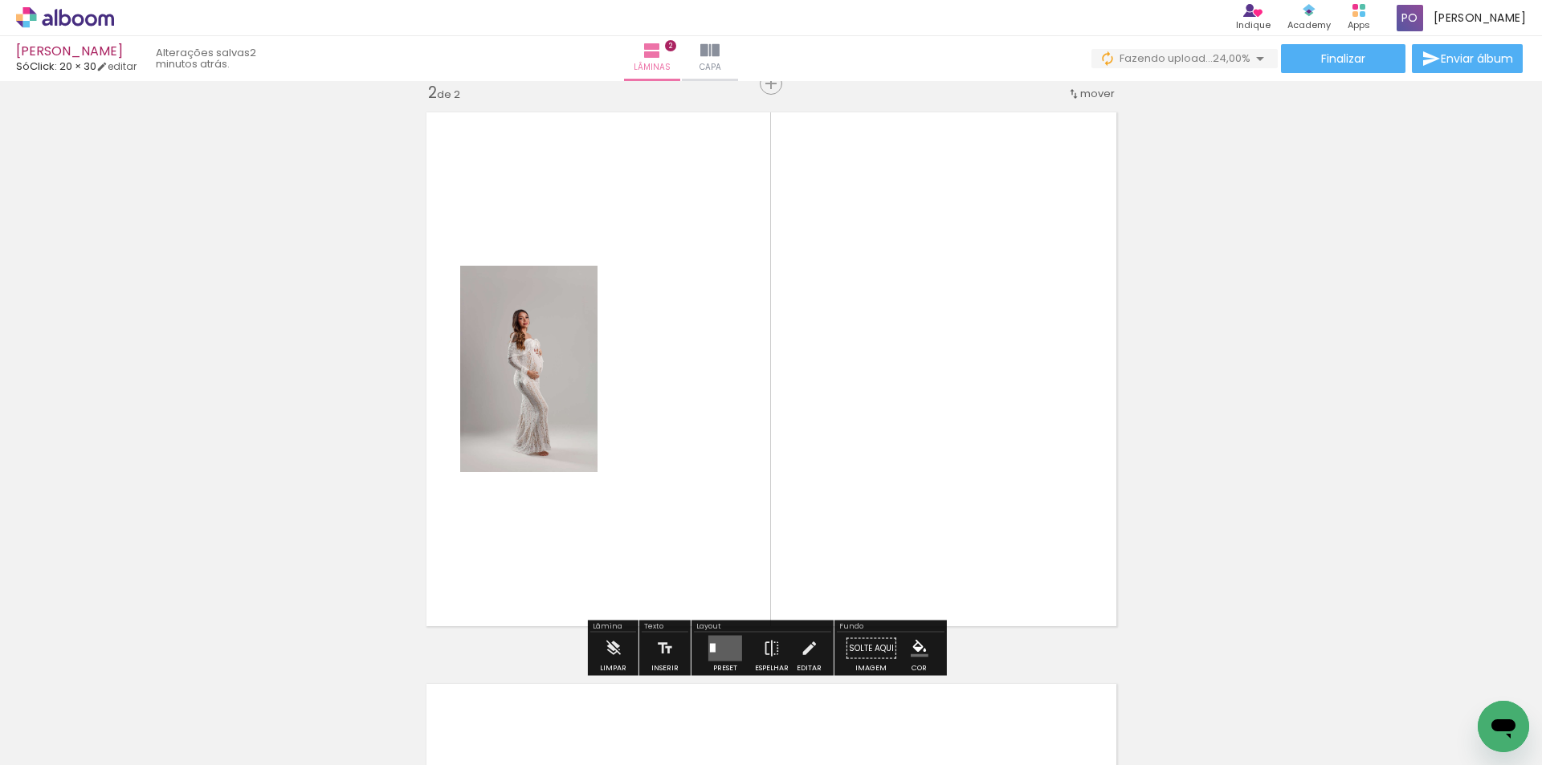
scroll to position [593, 0]
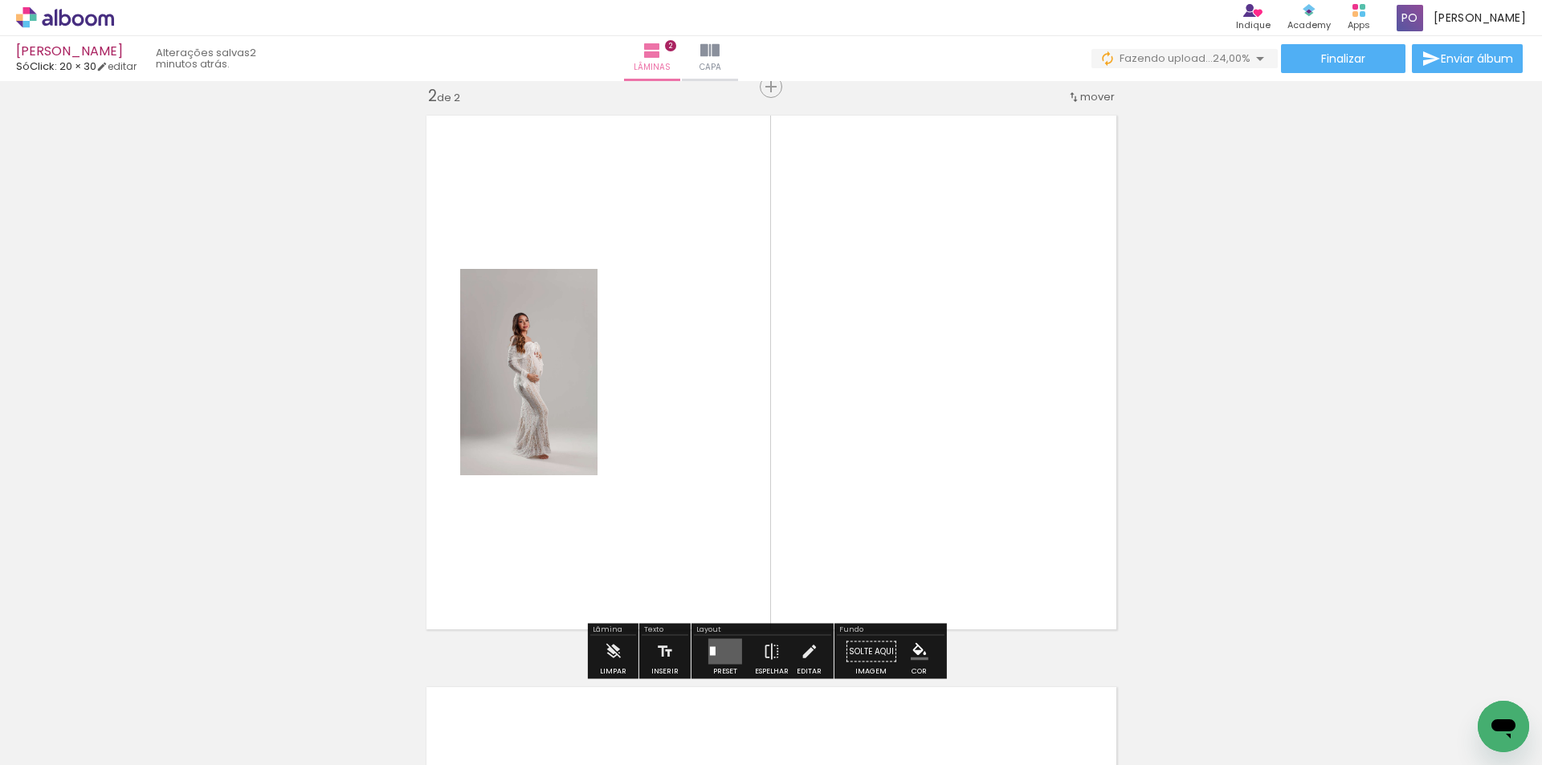
click at [508, 357] on quentale-photo at bounding box center [528, 372] width 137 height 206
click at [570, 437] on quentale-photo at bounding box center [528, 372] width 137 height 206
click at [642, 426] on quentale-layouter at bounding box center [772, 373] width 708 height 532
click at [545, 428] on quentale-photo at bounding box center [528, 372] width 137 height 206
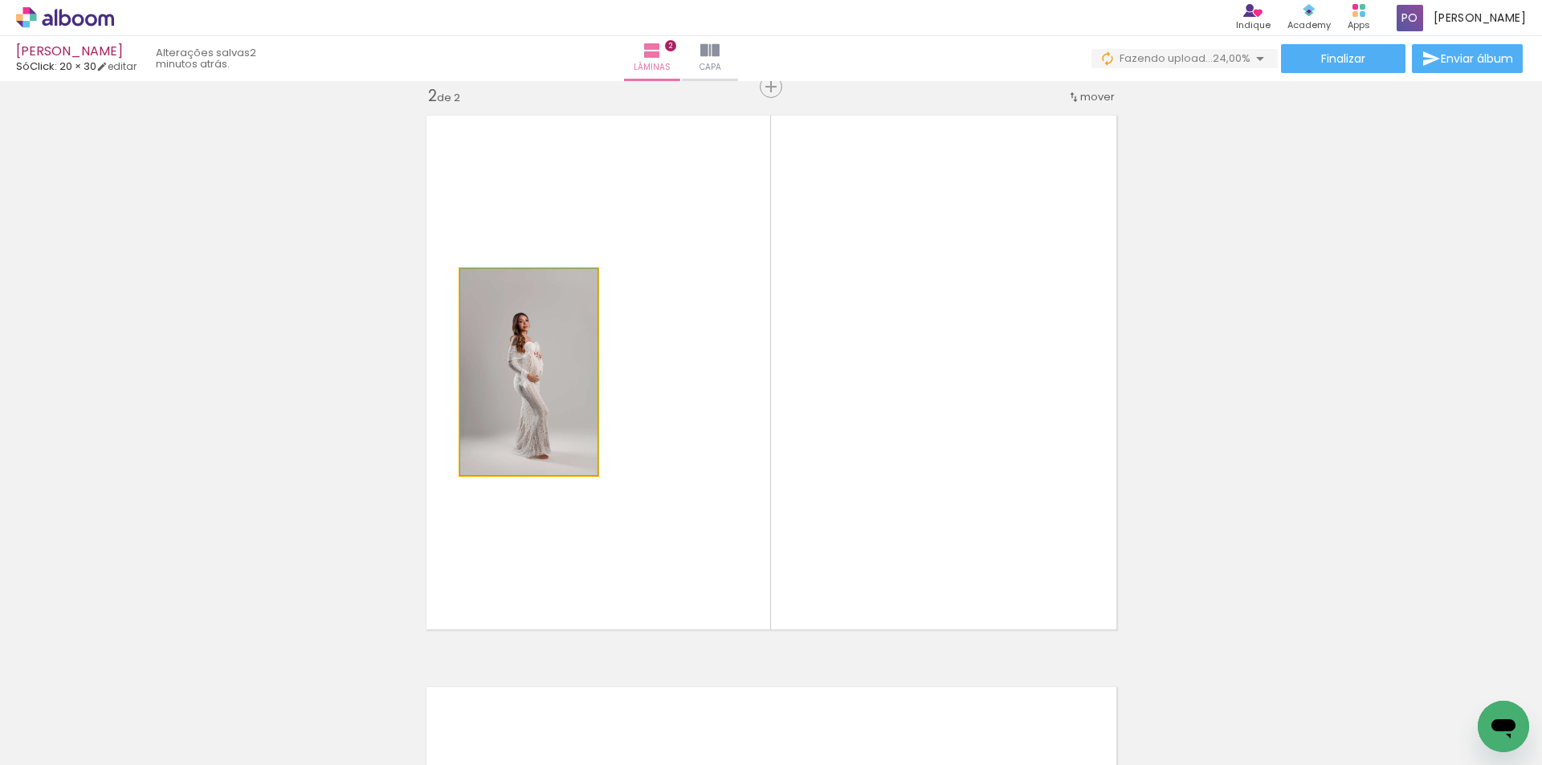
click at [545, 428] on quentale-photo at bounding box center [528, 372] width 137 height 206
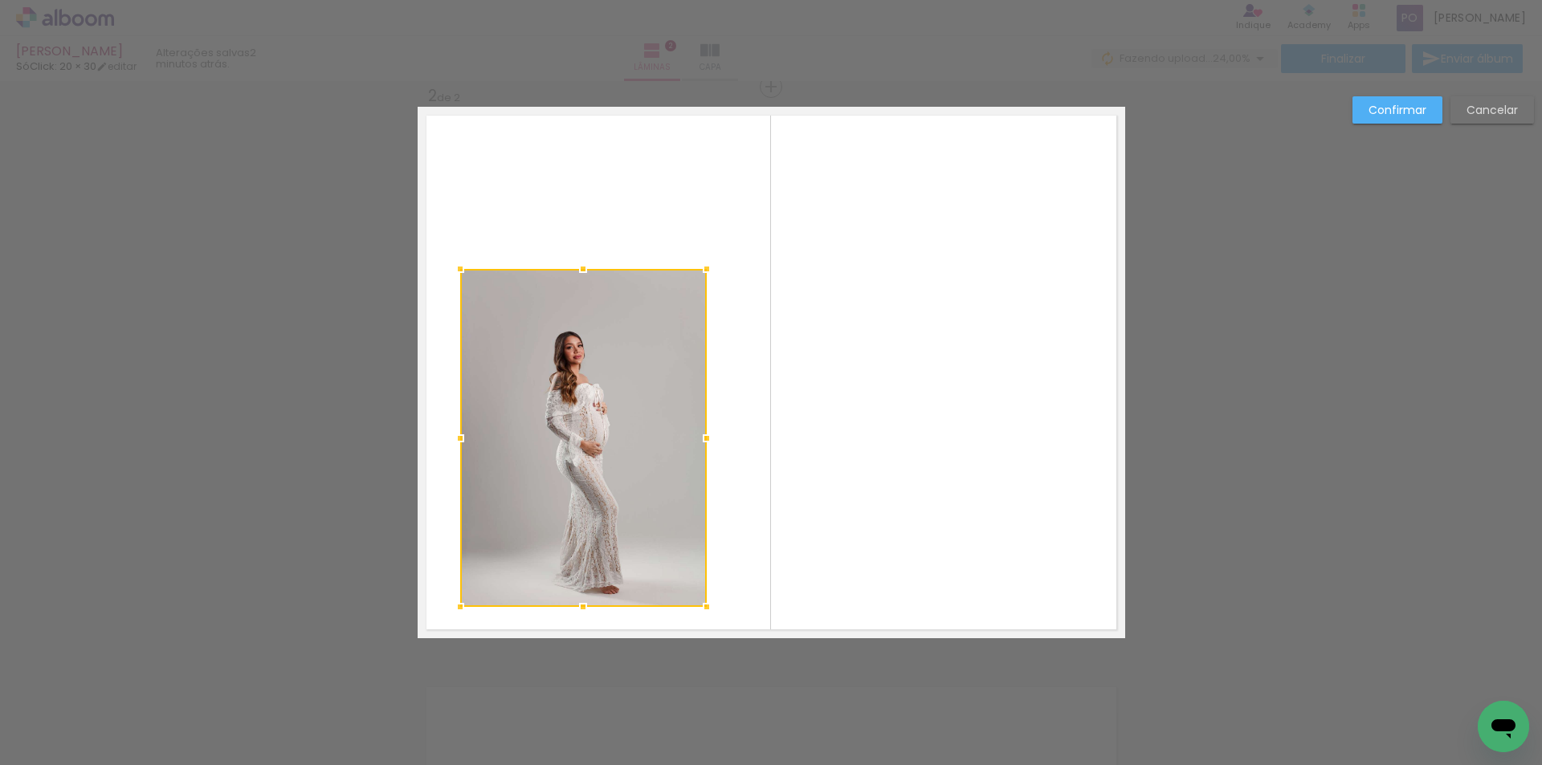
drag, startPoint x: 593, startPoint y: 475, endPoint x: 701, endPoint y: 656, distance: 210.7
click at [701, 656] on div "Inserir lâmina 1 de 2 Inserir lâmina 2 de 2 Confirmar Cancelar" at bounding box center [771, 365] width 1542 height 1754
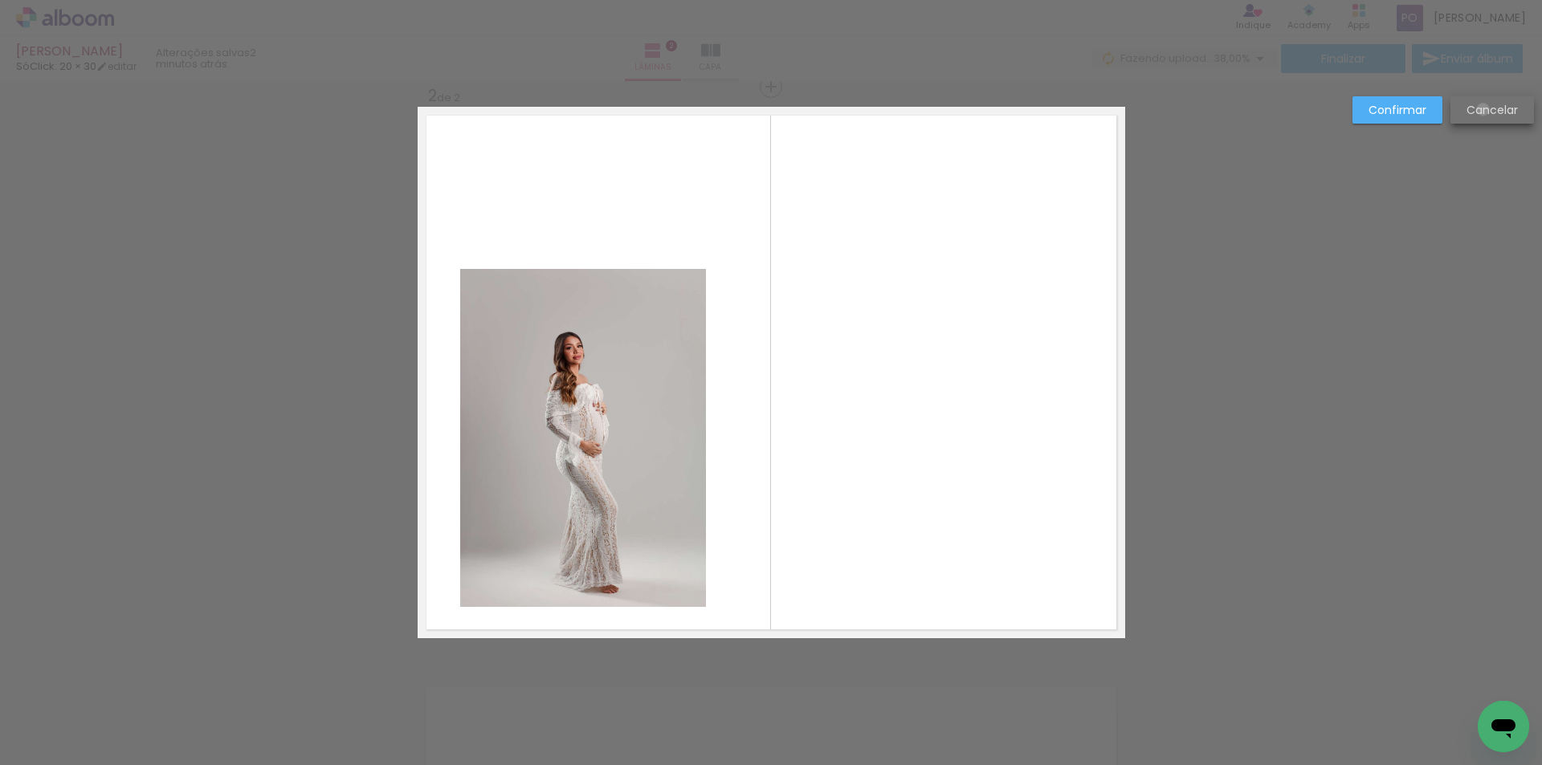
click at [0, 0] on slot "Cancelar" at bounding box center [0, 0] width 0 height 0
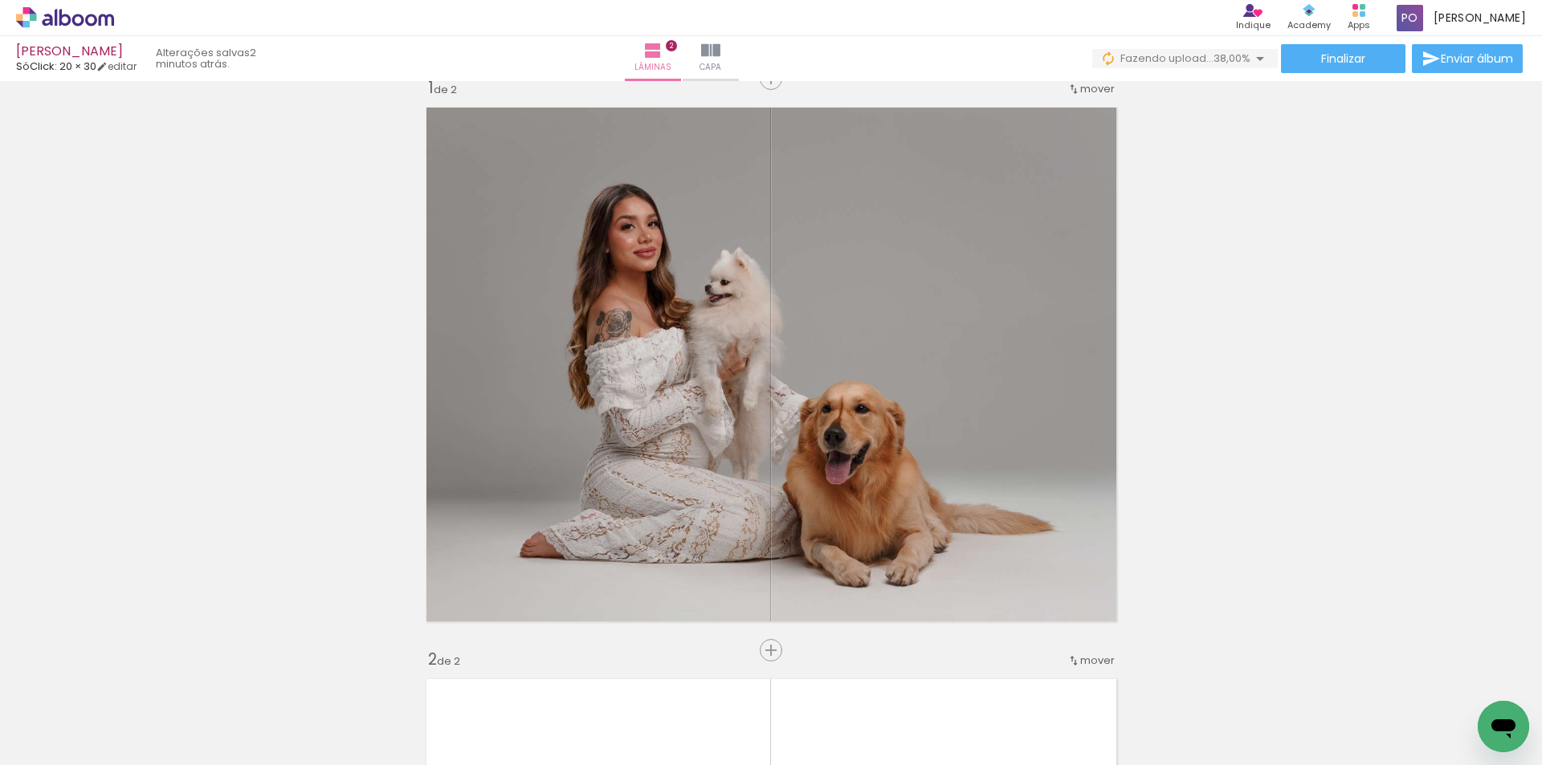
scroll to position [0, 0]
